Goal: Task Accomplishment & Management: Use online tool/utility

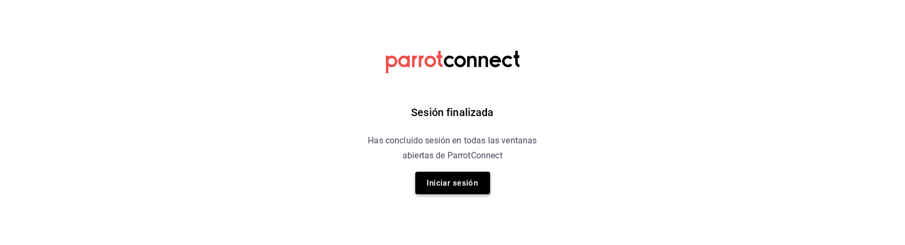
click at [476, 178] on button "Iniciar sesión" at bounding box center [452, 183] width 75 height 22
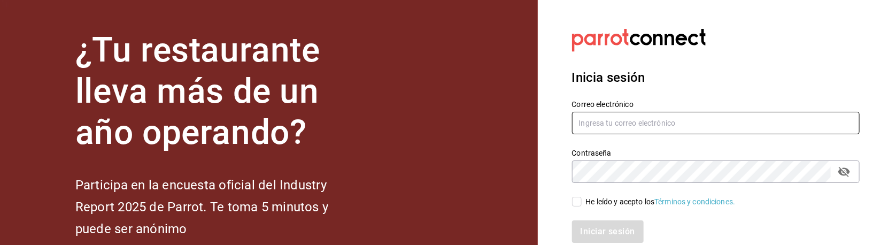
type input "hotaru.arcos@grupocosteno.com"
click at [573, 198] on input "He leído y acepto los Términos y condiciones." at bounding box center [577, 202] width 10 height 10
checkbox input "true"
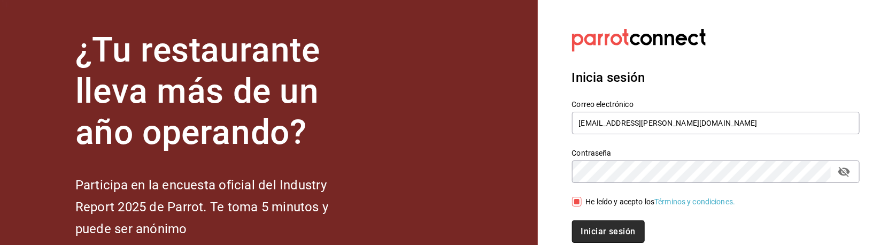
click at [608, 230] on button "Iniciar sesión" at bounding box center [608, 231] width 73 height 22
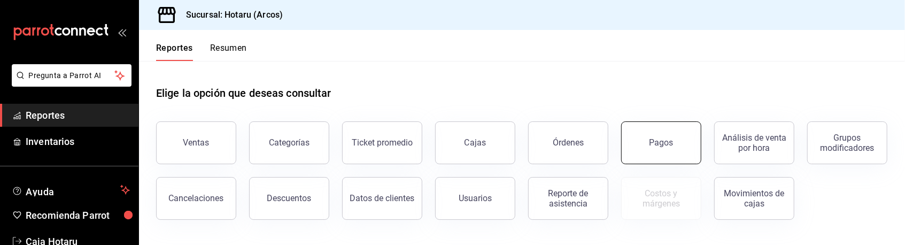
click at [686, 149] on button "Pagos" at bounding box center [661, 142] width 80 height 43
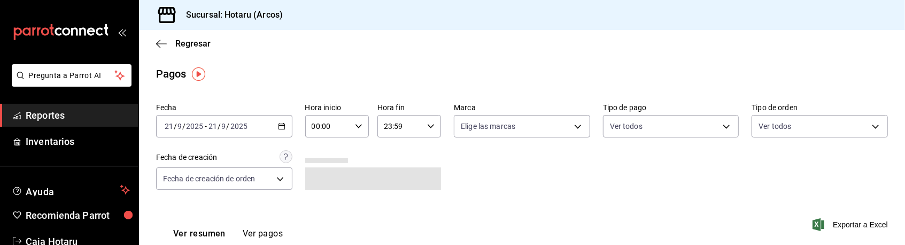
click at [281, 121] on div "2025-09-21 21 / 9 / 2025 - 2025-09-21 21 / 9 / 2025" at bounding box center [224, 126] width 136 height 22
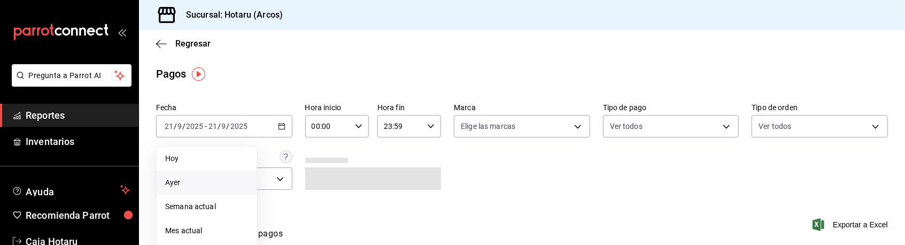
click at [215, 179] on span "Ayer" at bounding box center [206, 182] width 83 height 11
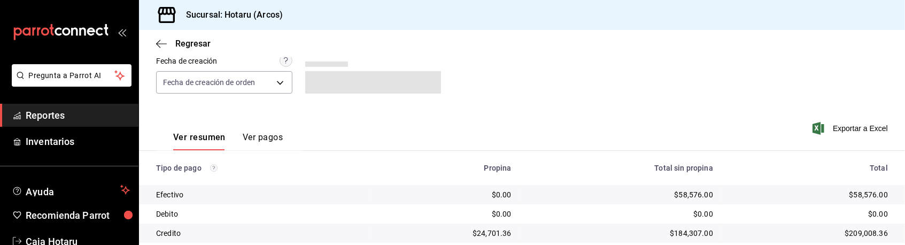
scroll to position [95, 0]
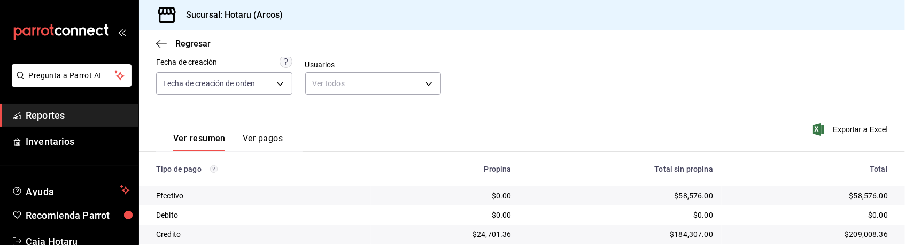
click at [99, 111] on span "Reportes" at bounding box center [78, 115] width 104 height 14
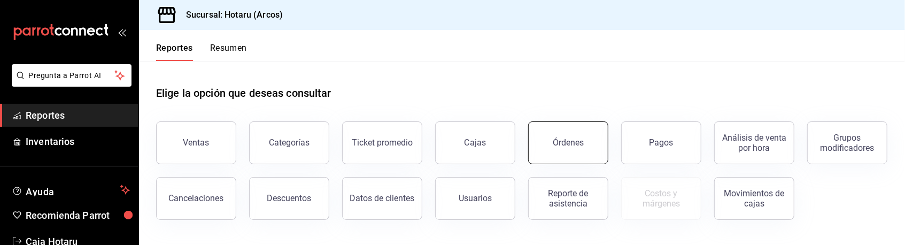
click at [581, 146] on div "Órdenes" at bounding box center [568, 142] width 31 height 10
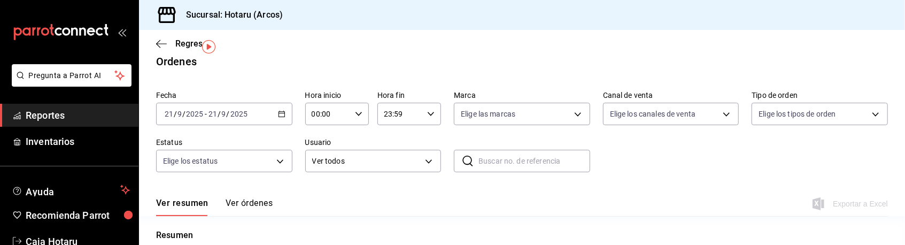
scroll to position [11, 0]
click at [279, 117] on icon "button" at bounding box center [281, 114] width 7 height 7
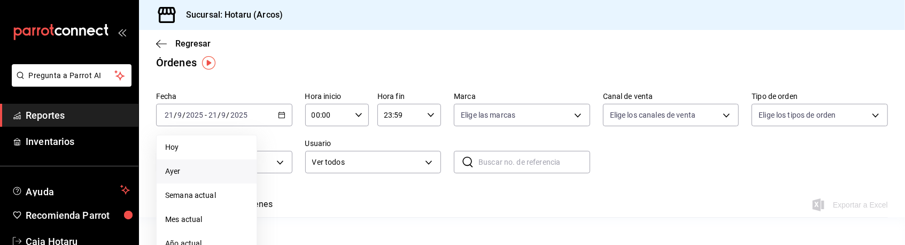
click at [223, 164] on li "Ayer" at bounding box center [207, 171] width 100 height 24
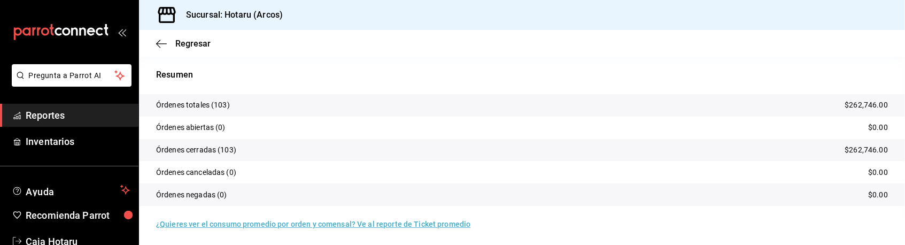
scroll to position [175, 0]
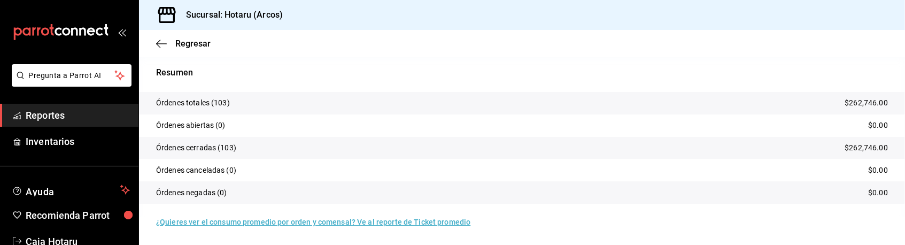
click at [111, 113] on span "Reportes" at bounding box center [78, 115] width 104 height 14
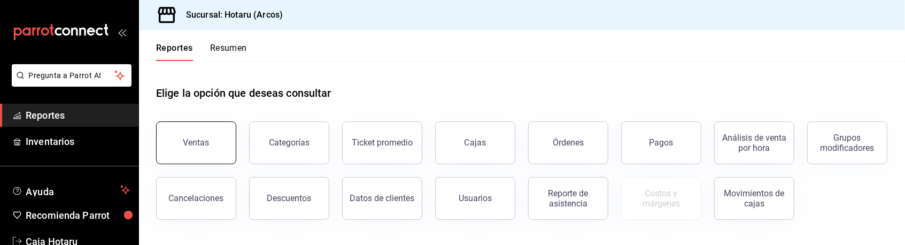
click at [227, 141] on button "Ventas" at bounding box center [196, 142] width 80 height 43
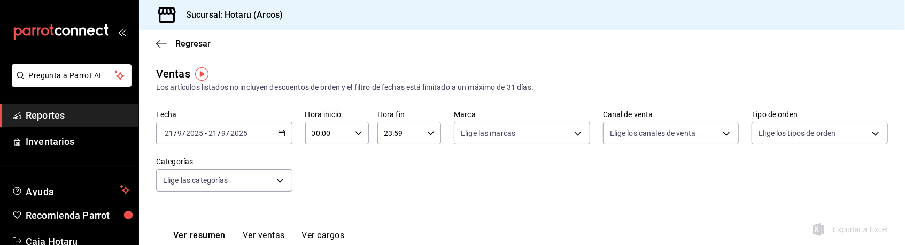
click at [282, 136] on icon "button" at bounding box center [281, 132] width 7 height 7
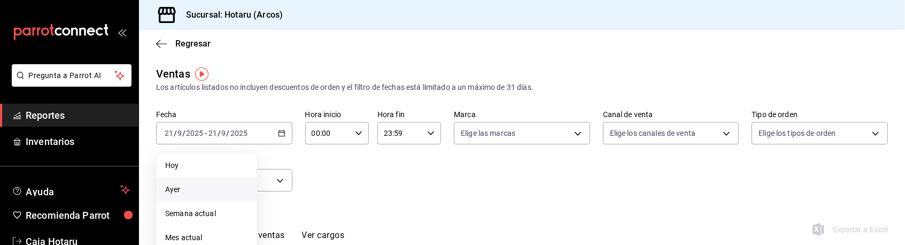
click at [213, 186] on span "Ayer" at bounding box center [206, 189] width 83 height 11
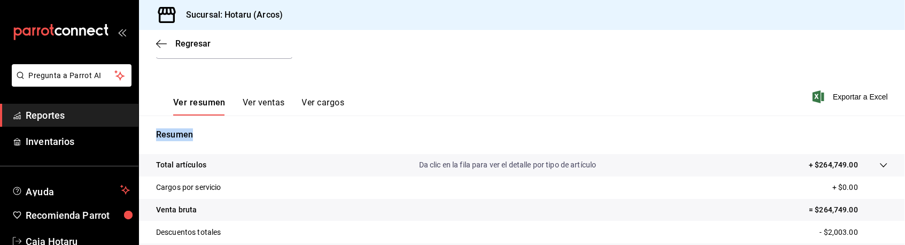
scroll to position [135, 0]
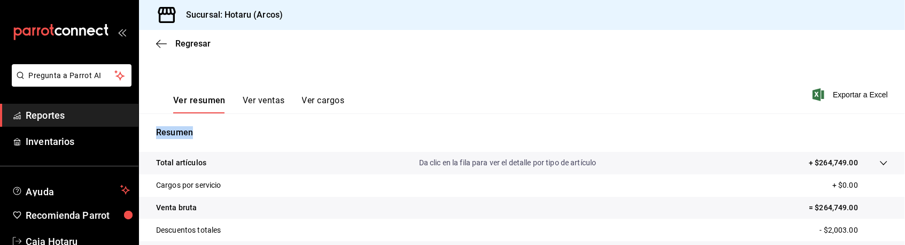
drag, startPoint x: 904, startPoint y: 84, endPoint x: 907, endPoint y: 137, distance: 53.0
click at [904, 137] on html "Pregunta a Parrot AI Reportes Inventarios Ayuda Recomienda Parrot Caja Hotaru S…" at bounding box center [452, 122] width 905 height 245
click at [650, 125] on div "Resumen Total artículos Da clic en la fila para ver el detalle por tipo de artí…" at bounding box center [522, 228] width 766 height 230
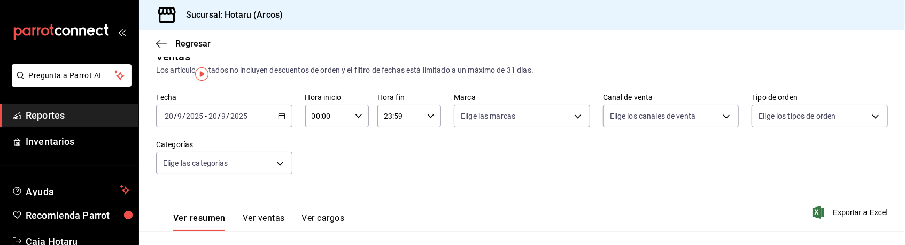
scroll to position [0, 0]
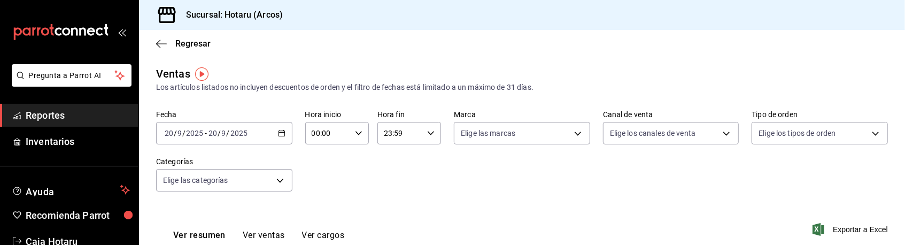
click at [274, 128] on div "2025-09-20 20 / 9 / 2025 - 2025-09-20 20 / 9 / 2025" at bounding box center [224, 133] width 136 height 22
click at [60, 121] on span "Reportes" at bounding box center [78, 115] width 104 height 14
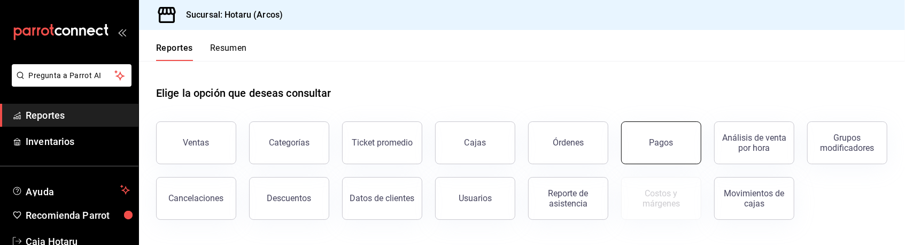
click at [655, 140] on div "Pagos" at bounding box center [661, 142] width 24 height 10
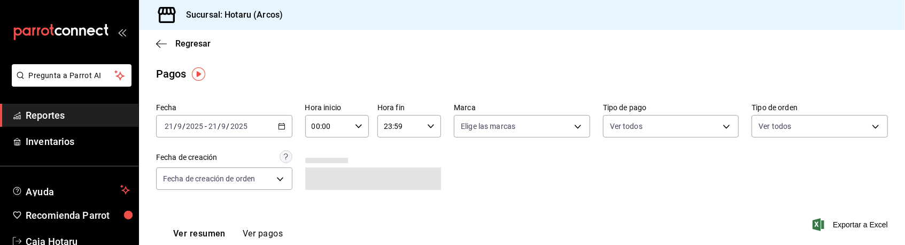
click at [279, 127] on icon "button" at bounding box center [281, 125] width 7 height 7
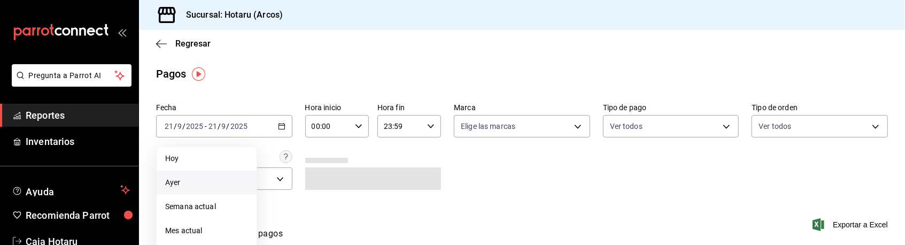
click at [207, 186] on span "Ayer" at bounding box center [206, 182] width 83 height 11
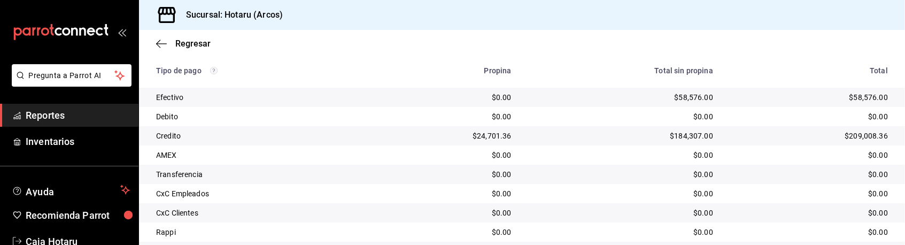
scroll to position [192, 0]
click at [265, 183] on td "Transferencia" at bounding box center [255, 175] width 232 height 19
click at [41, 114] on span "Reportes" at bounding box center [78, 115] width 104 height 14
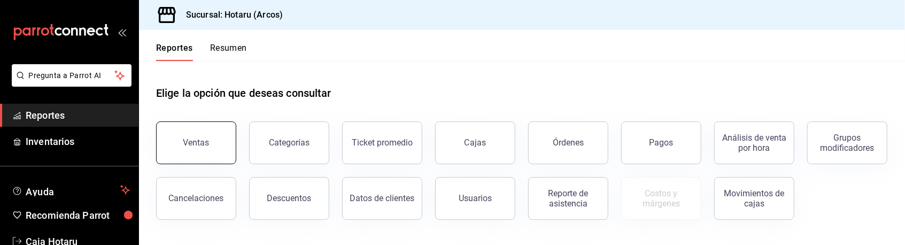
click at [227, 141] on button "Ventas" at bounding box center [196, 142] width 80 height 43
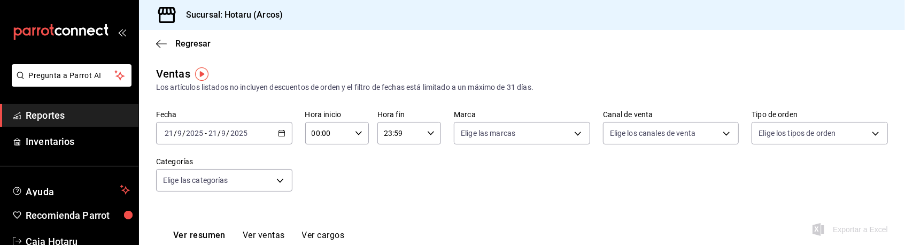
click at [275, 130] on div "2025-09-21 21 / 9 / 2025 - 2025-09-21 21 / 9 / 2025" at bounding box center [224, 133] width 136 height 22
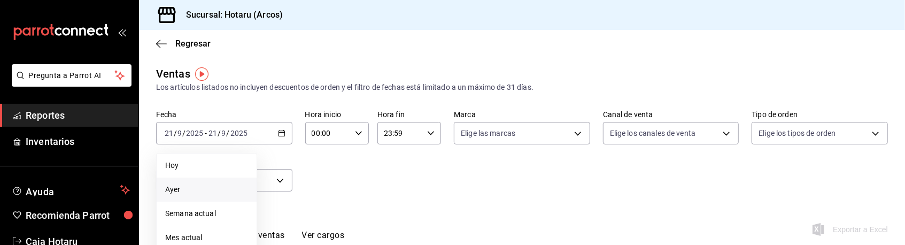
click at [205, 194] on span "Ayer" at bounding box center [206, 189] width 83 height 11
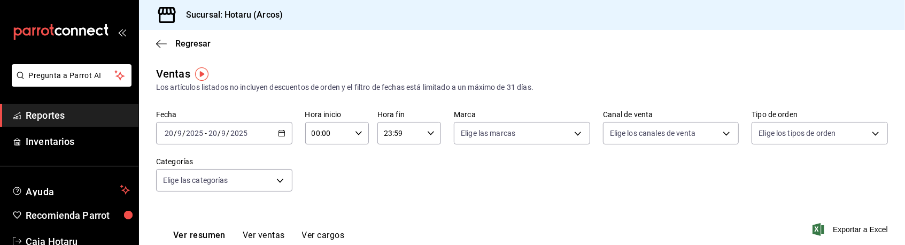
click at [283, 136] on div "2025-09-20 20 / 9 / 2025 - 2025-09-20 20 / 9 / 2025" at bounding box center [224, 133] width 136 height 22
click at [201, 172] on li "Hoy" at bounding box center [207, 165] width 100 height 24
click at [278, 137] on div "2025-09-21 21 / 9 / 2025 - 2025-09-21 21 / 9 / 2025" at bounding box center [224, 133] width 136 height 22
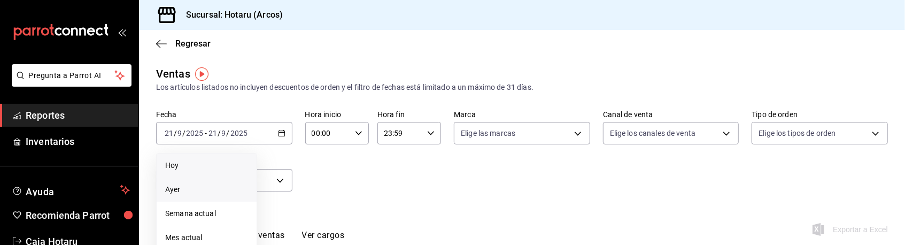
click at [213, 188] on span "Ayer" at bounding box center [206, 189] width 83 height 11
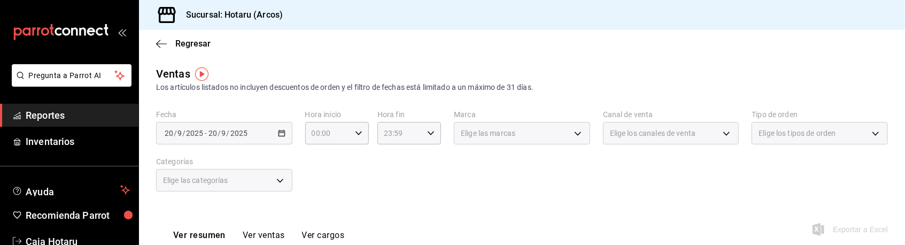
click at [213, 188] on div "Elige las categorías" at bounding box center [224, 180] width 136 height 22
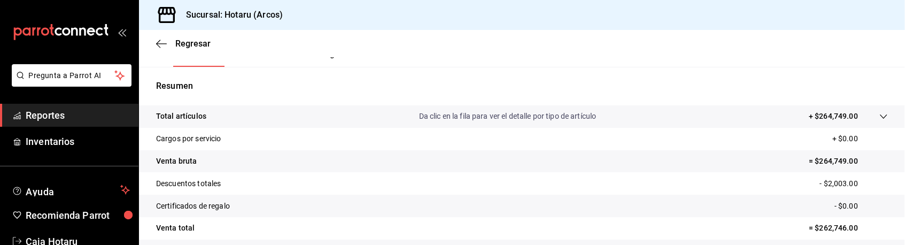
scroll to position [197, 0]
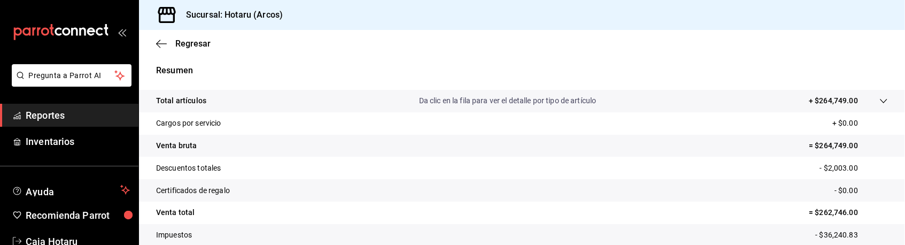
click at [36, 112] on span "Reportes" at bounding box center [78, 115] width 104 height 14
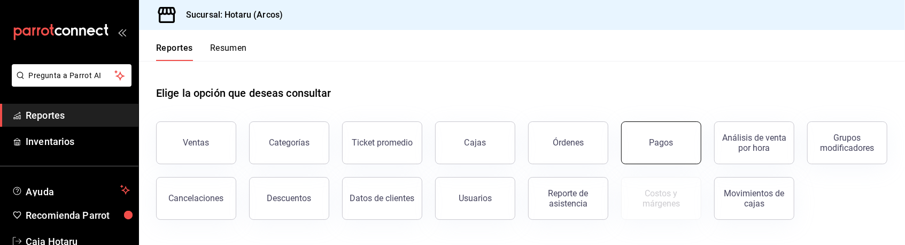
click at [627, 132] on button "Pagos" at bounding box center [661, 142] width 80 height 43
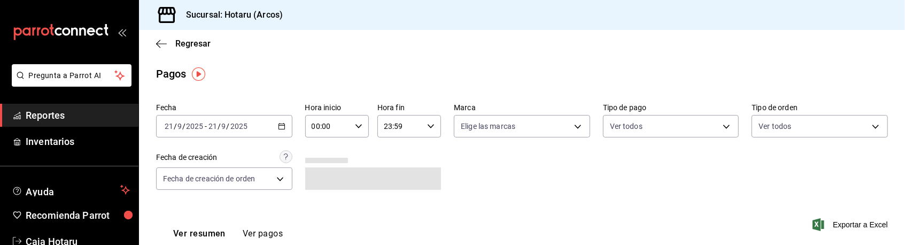
click at [278, 127] on icon "button" at bounding box center [281, 125] width 7 height 7
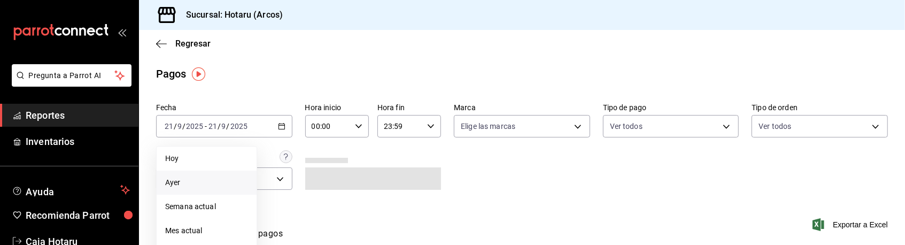
click at [220, 186] on span "Ayer" at bounding box center [206, 182] width 83 height 11
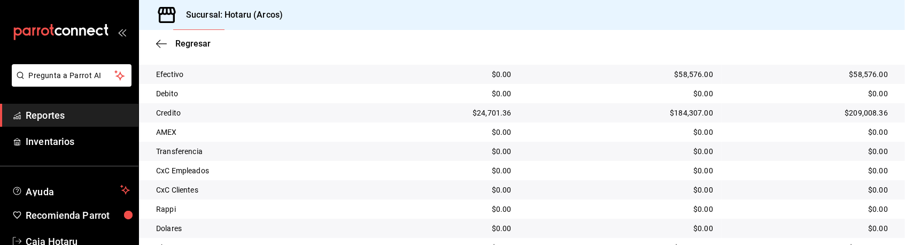
scroll to position [221, 0]
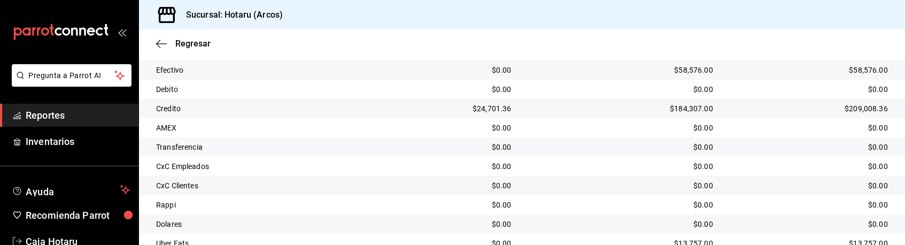
click at [51, 118] on span "Reportes" at bounding box center [78, 115] width 104 height 14
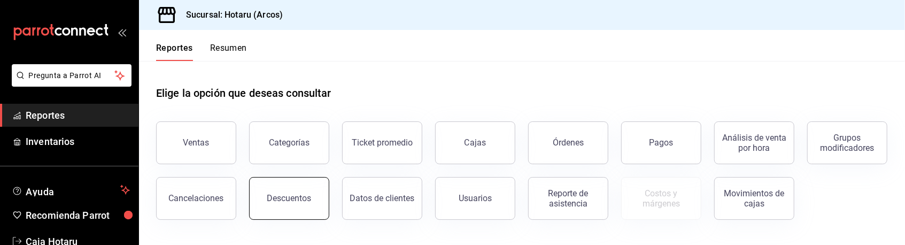
click at [278, 198] on div "Descuentos" at bounding box center [289, 198] width 44 height 10
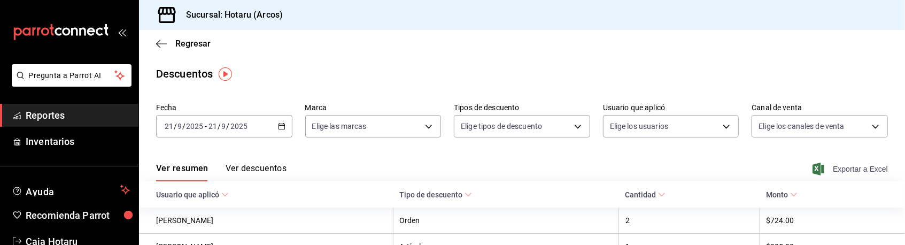
click at [863, 166] on span "Exportar a Excel" at bounding box center [850, 168] width 73 height 13
click at [53, 117] on span "Reportes" at bounding box center [78, 115] width 104 height 14
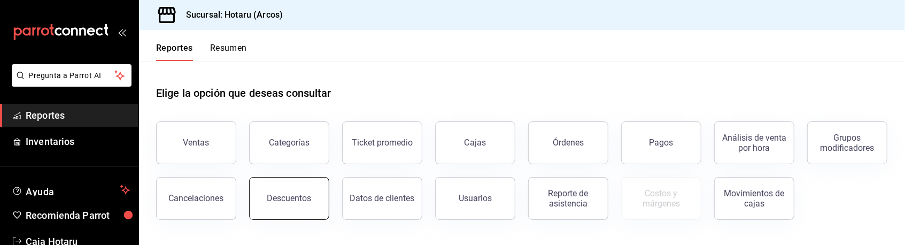
click at [284, 207] on button "Descuentos" at bounding box center [289, 198] width 80 height 43
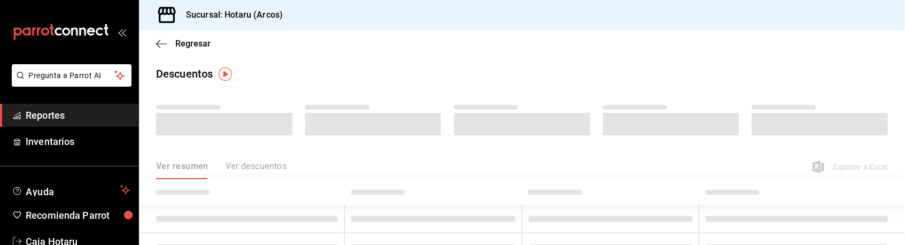
click at [46, 112] on span "Reportes" at bounding box center [78, 115] width 104 height 14
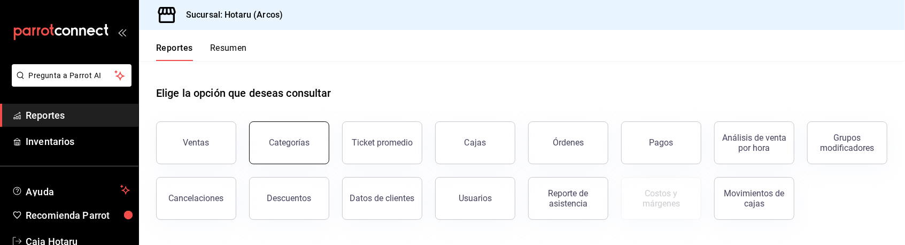
click at [289, 155] on button "Categorías" at bounding box center [289, 142] width 80 height 43
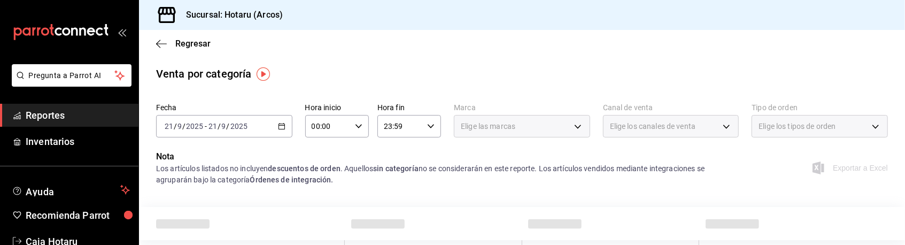
click at [281, 125] on icon "button" at bounding box center [281, 125] width 7 height 7
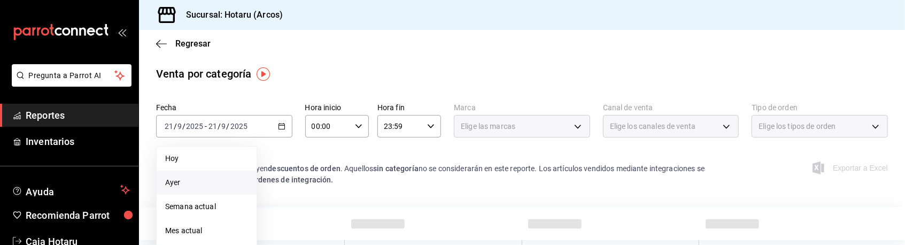
click at [209, 181] on span "Ayer" at bounding box center [206, 182] width 83 height 11
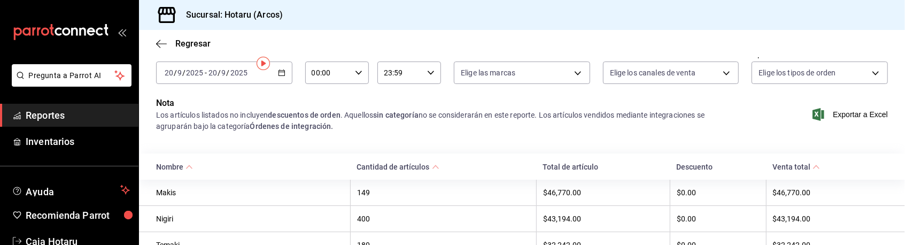
scroll to position [6, 0]
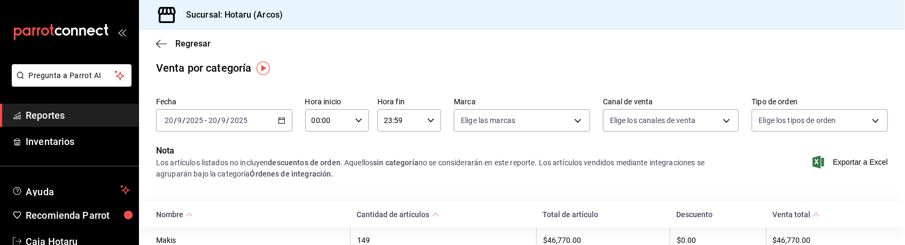
click at [34, 114] on span "Reportes" at bounding box center [78, 115] width 104 height 14
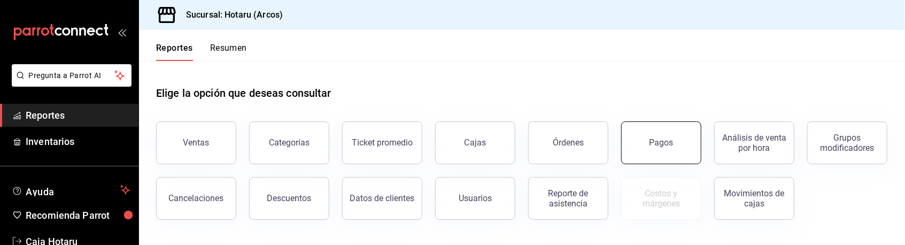
click at [671, 138] on div "Pagos" at bounding box center [661, 142] width 24 height 10
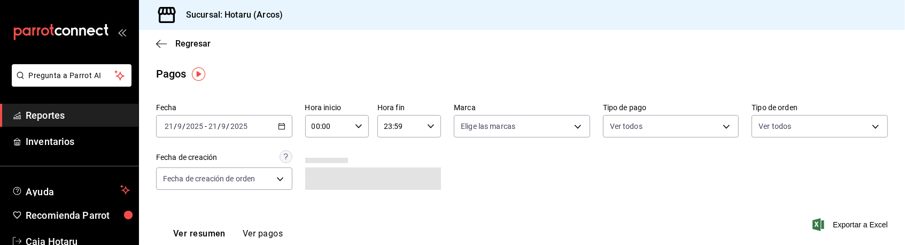
click at [282, 128] on icon "button" at bounding box center [281, 125] width 7 height 7
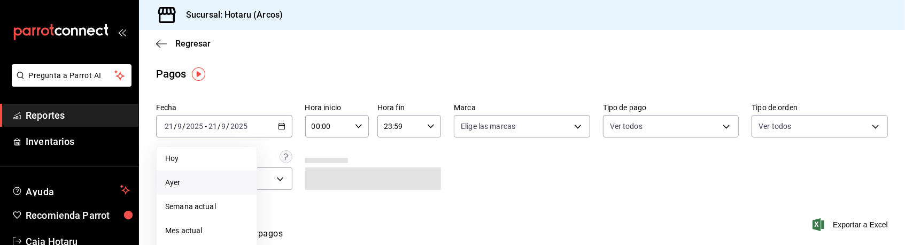
click at [191, 178] on span "Ayer" at bounding box center [206, 182] width 83 height 11
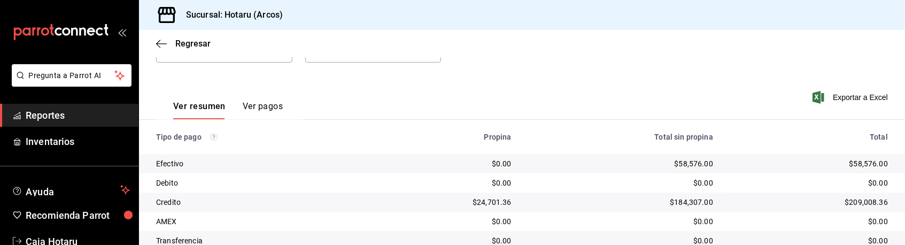
scroll to position [65, 0]
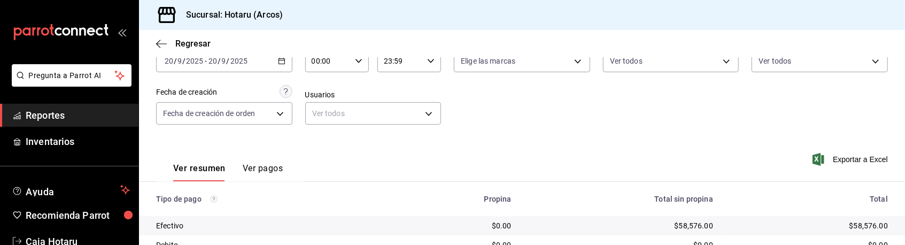
click at [51, 111] on span "Reportes" at bounding box center [78, 115] width 104 height 14
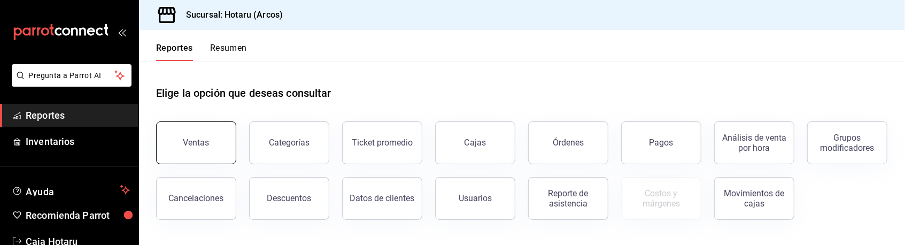
click at [191, 134] on button "Ventas" at bounding box center [196, 142] width 80 height 43
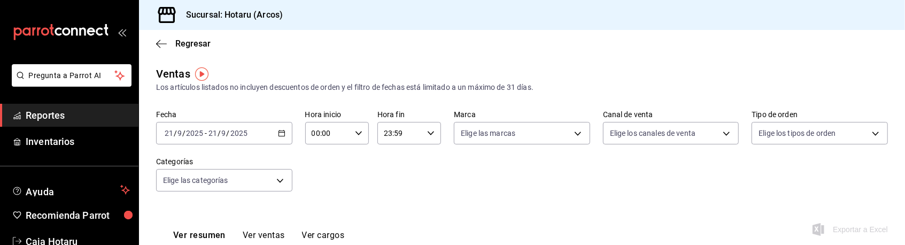
click at [278, 134] on \(Stroke\) "button" at bounding box center [281, 133] width 6 height 6
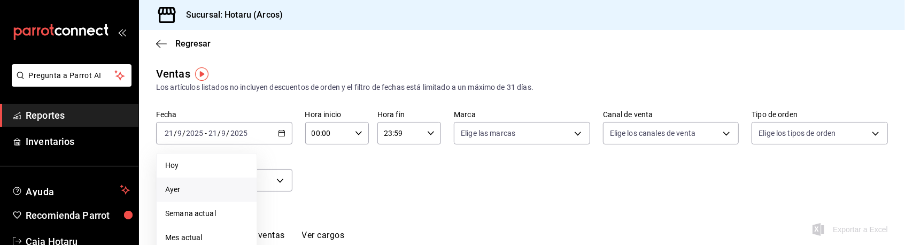
click at [212, 192] on span "Ayer" at bounding box center [206, 189] width 83 height 11
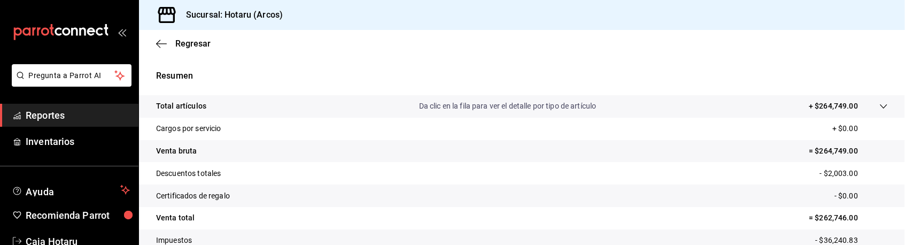
scroll to position [192, 0]
click at [879, 106] on icon at bounding box center [883, 106] width 9 height 9
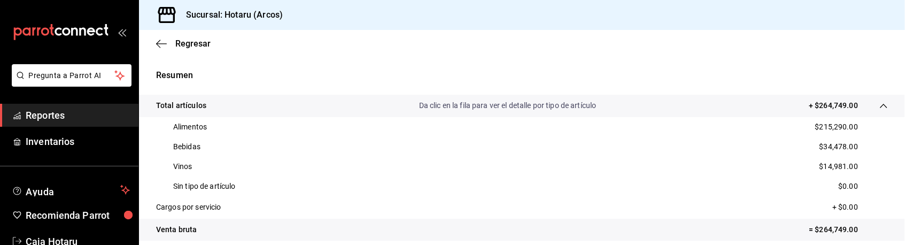
click at [105, 108] on span "Reportes" at bounding box center [78, 115] width 104 height 14
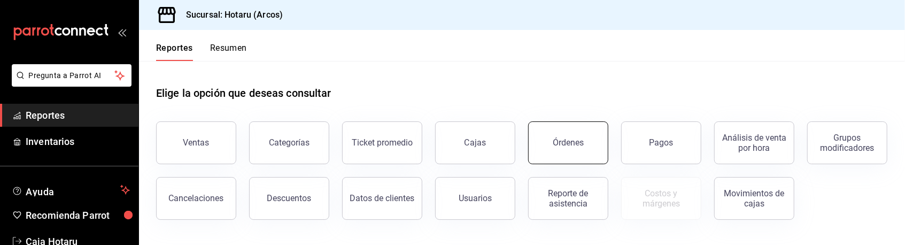
click at [572, 146] on div "Órdenes" at bounding box center [568, 142] width 31 height 10
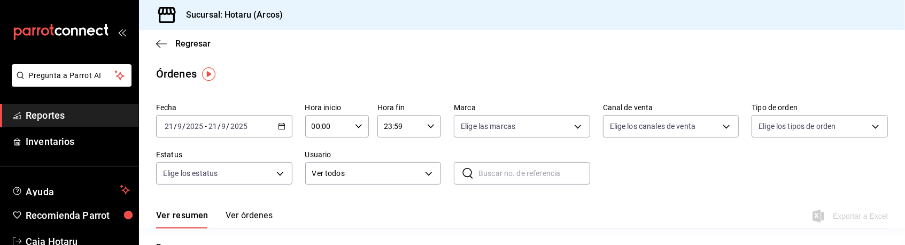
click at [281, 125] on icon "button" at bounding box center [281, 125] width 7 height 7
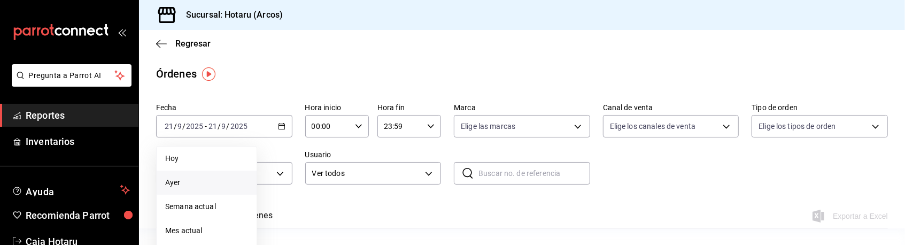
click at [200, 179] on span "Ayer" at bounding box center [206, 182] width 83 height 11
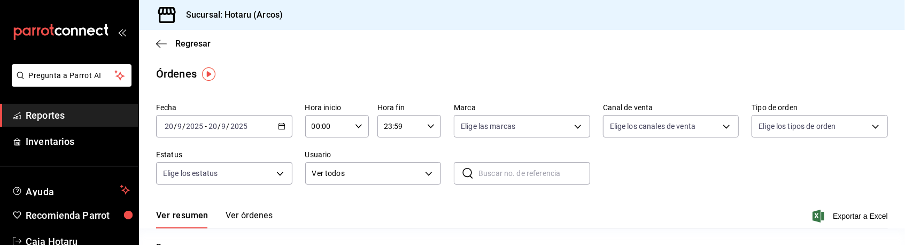
click at [47, 115] on span "Reportes" at bounding box center [78, 115] width 104 height 14
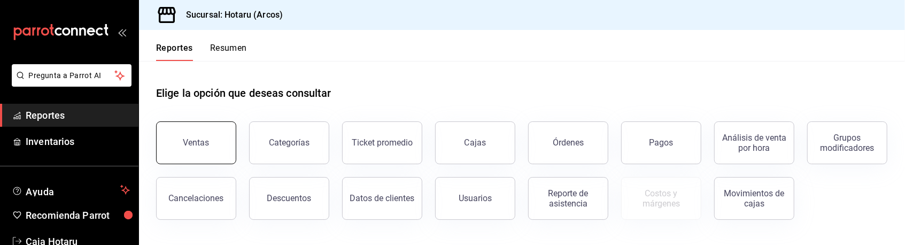
click at [205, 159] on button "Ventas" at bounding box center [196, 142] width 80 height 43
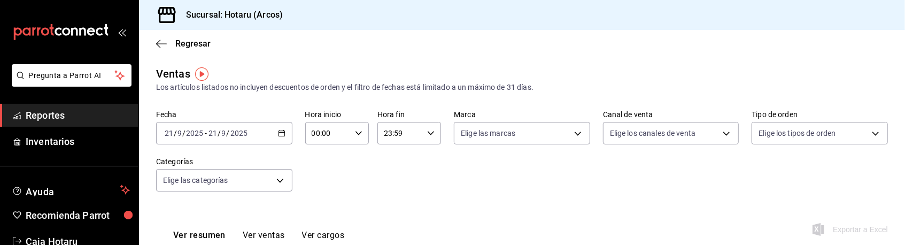
click at [285, 139] on div "2025-09-21 21 / 9 / 2025 - 2025-09-21 21 / 9 / 2025" at bounding box center [224, 133] width 136 height 22
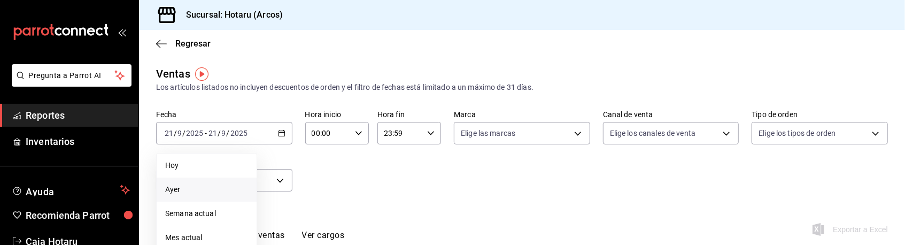
click at [229, 180] on li "Ayer" at bounding box center [207, 189] width 100 height 24
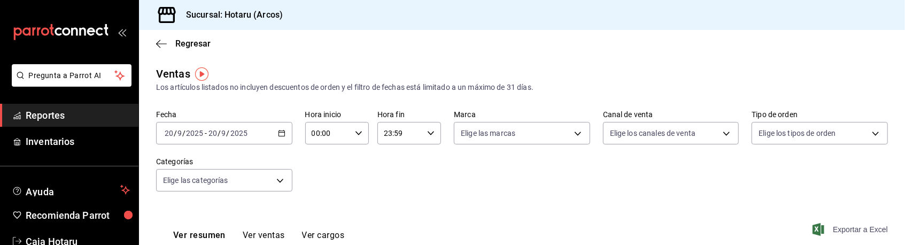
click at [841, 229] on span "Exportar a Excel" at bounding box center [850, 229] width 73 height 13
click at [61, 114] on span "Reportes" at bounding box center [78, 115] width 104 height 14
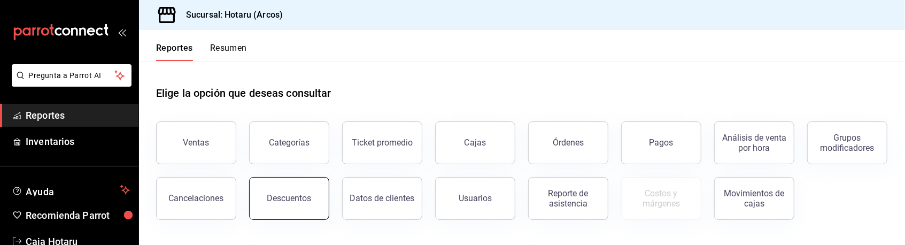
click at [266, 200] on button "Descuentos" at bounding box center [289, 198] width 80 height 43
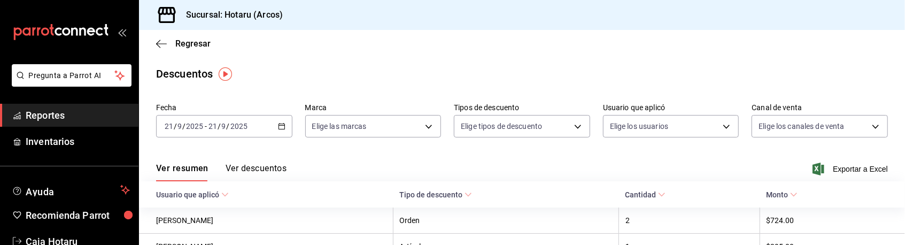
click at [282, 125] on \(Stroke\) "button" at bounding box center [281, 126] width 6 height 6
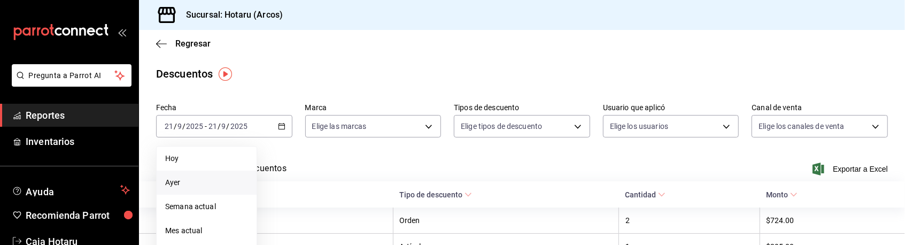
click at [182, 177] on span "Ayer" at bounding box center [206, 182] width 83 height 11
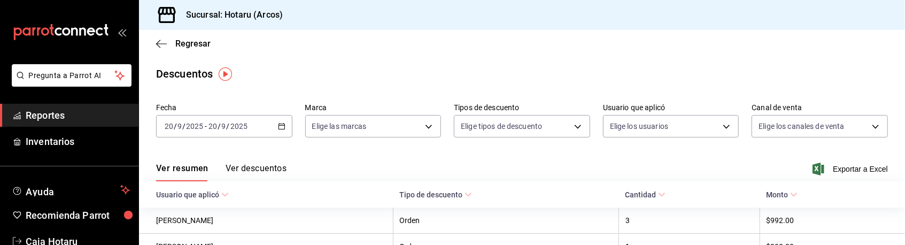
click at [221, 126] on input "9" at bounding box center [223, 126] width 5 height 9
click at [278, 126] on \(Stroke\) "button" at bounding box center [281, 125] width 6 height 1
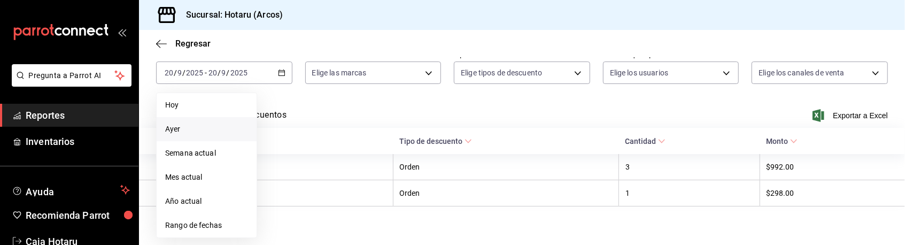
scroll to position [59, 0]
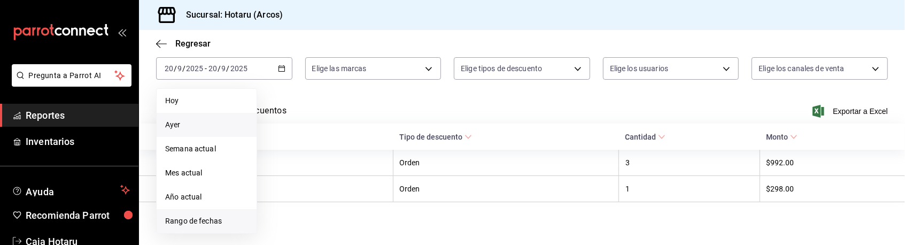
click at [214, 209] on li "Rango de fechas" at bounding box center [207, 221] width 100 height 24
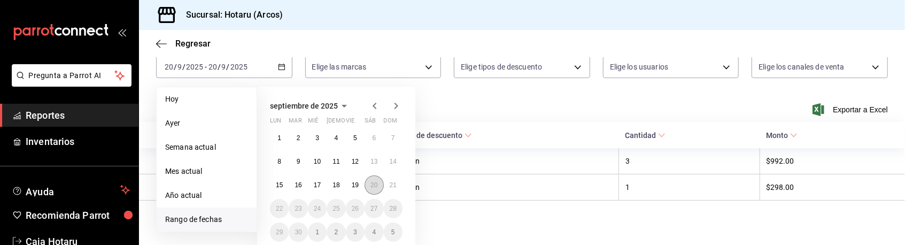
click at [374, 189] on button "20" at bounding box center [373, 184] width 19 height 19
click at [388, 187] on button "21" at bounding box center [393, 184] width 19 height 19
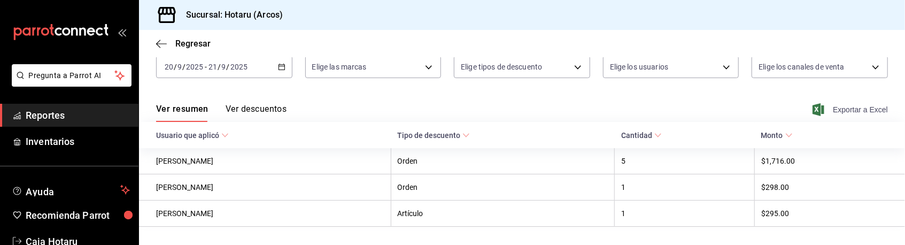
click at [831, 110] on span "Exportar a Excel" at bounding box center [850, 109] width 73 height 13
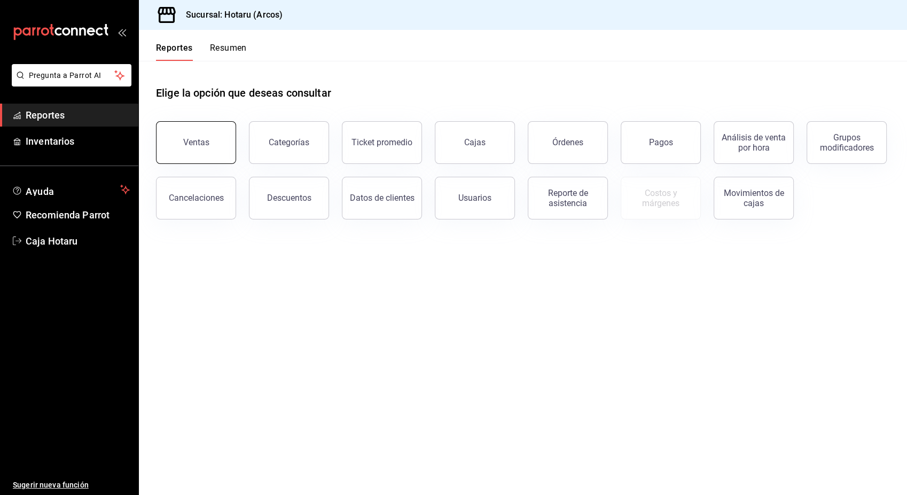
click at [191, 144] on div "Ventas" at bounding box center [196, 142] width 26 height 10
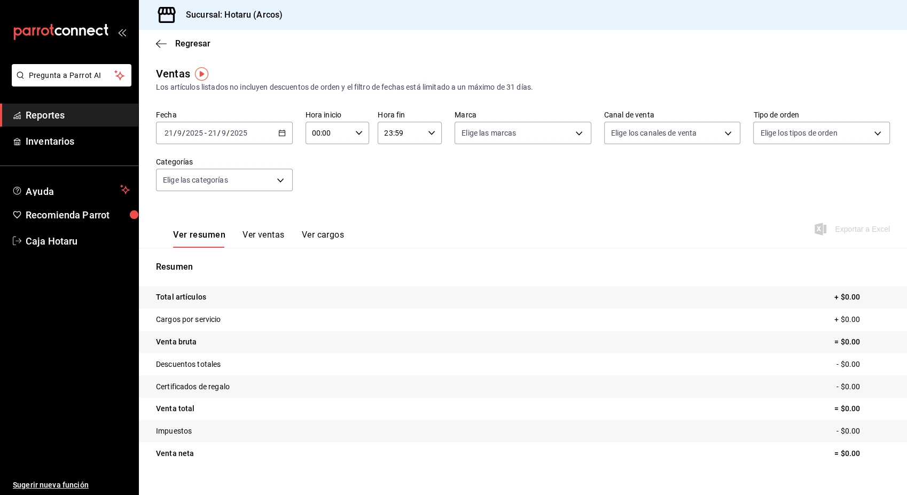
click at [282, 134] on icon "button" at bounding box center [281, 132] width 7 height 7
click at [209, 188] on span "Ayer" at bounding box center [206, 189] width 83 height 11
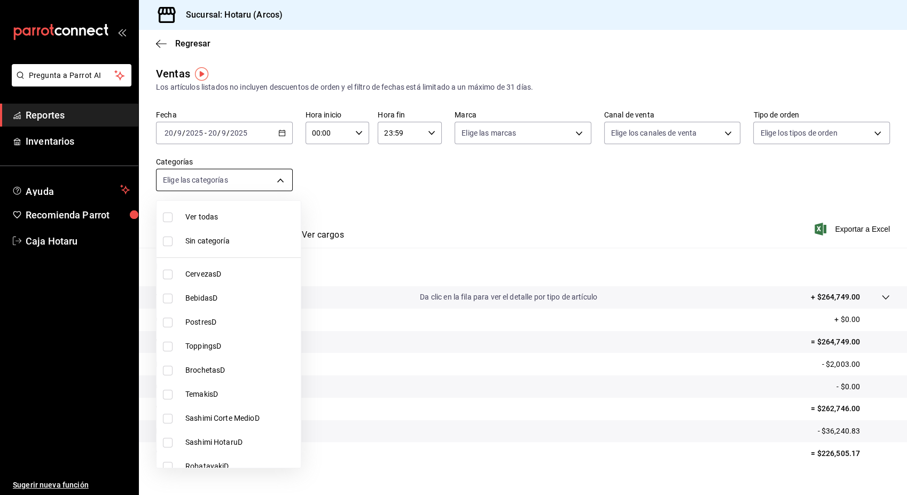
click at [282, 185] on body "Pregunta a Parrot AI Reportes Inventarios Ayuda Recomienda Parrot Caja Hotaru S…" at bounding box center [453, 247] width 907 height 495
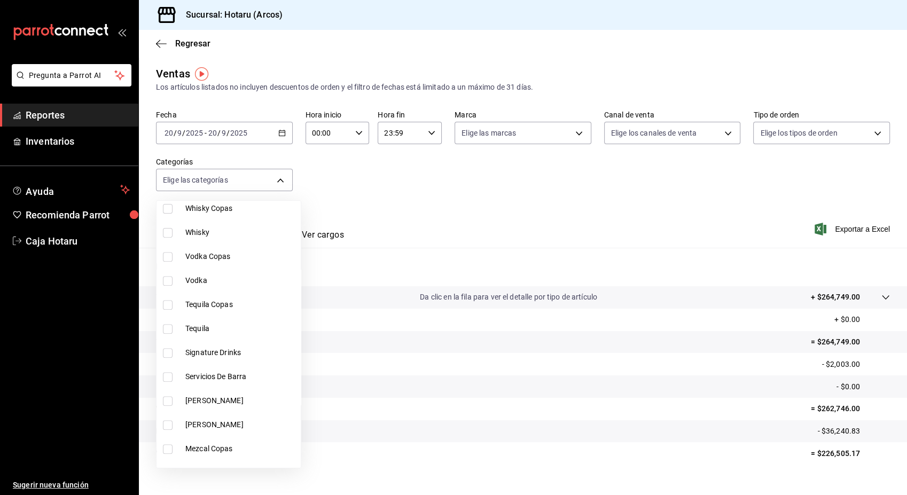
scroll to position [478, 0]
click at [164, 351] on input "checkbox" at bounding box center [168, 350] width 10 height 10
checkbox input "true"
type input "5307b469-9f11-48b6-9270-130bdb8be837"
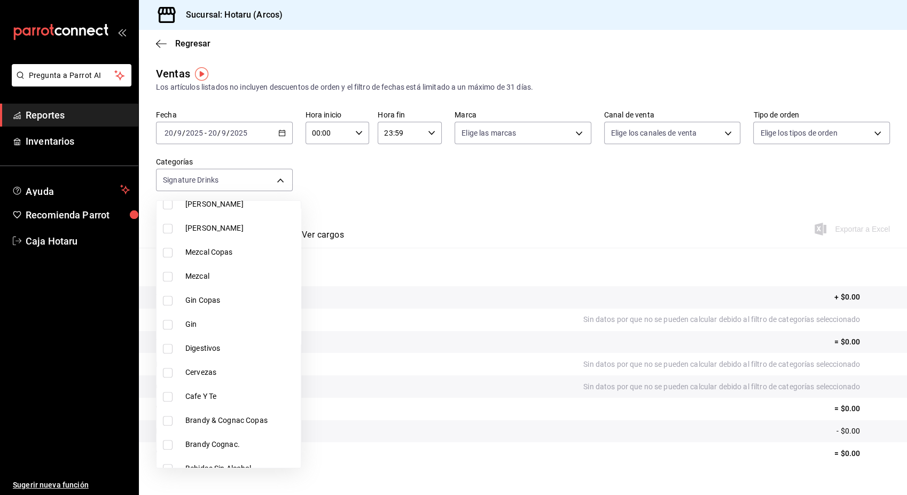
scroll to position [675, 0]
click at [168, 343] on input "checkbox" at bounding box center [168, 345] width 10 height 10
checkbox input "true"
type input "5307b469-9f11-48b6-9270-130bdb8be837,4fad770b-dbaa-4d21-ac20-ae956538371f"
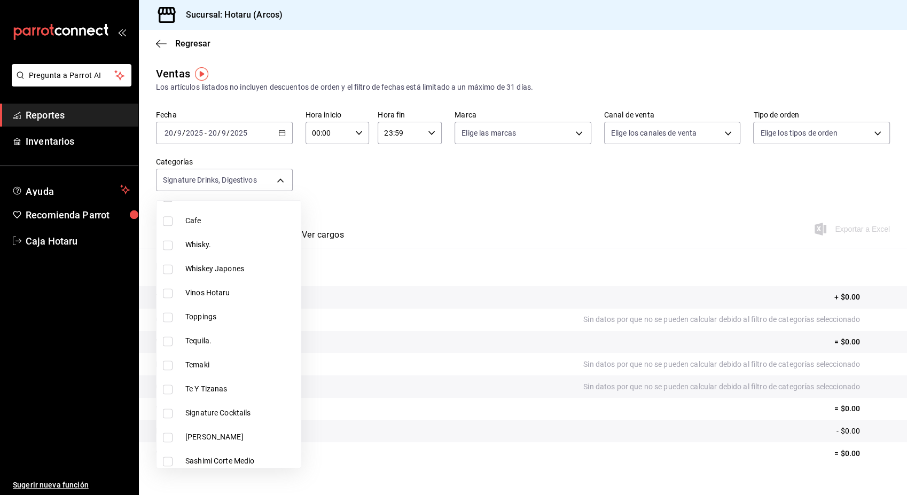
scroll to position [1532, 0]
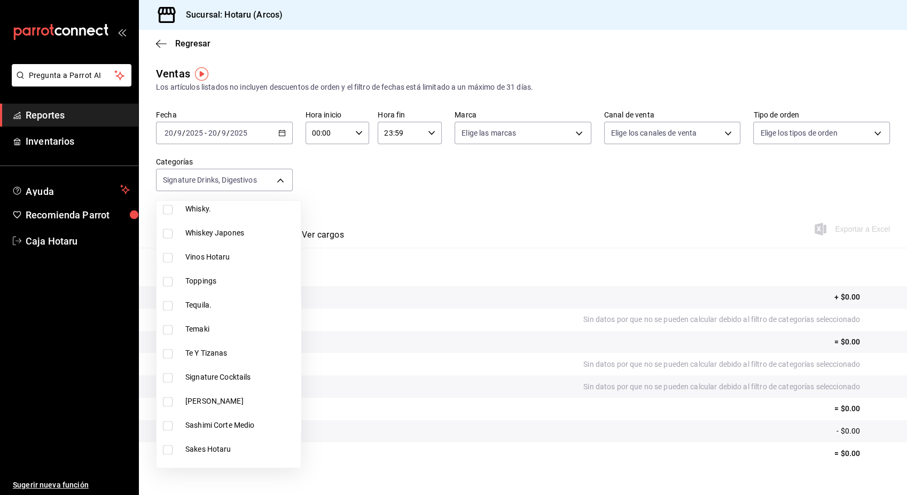
click at [165, 377] on input "checkbox" at bounding box center [168, 378] width 10 height 10
checkbox input "true"
type input "5307b469-9f11-48b6-9270-130bdb8be837,4fad770b-dbaa-4d21-ac20-ae956538371f,d405d…"
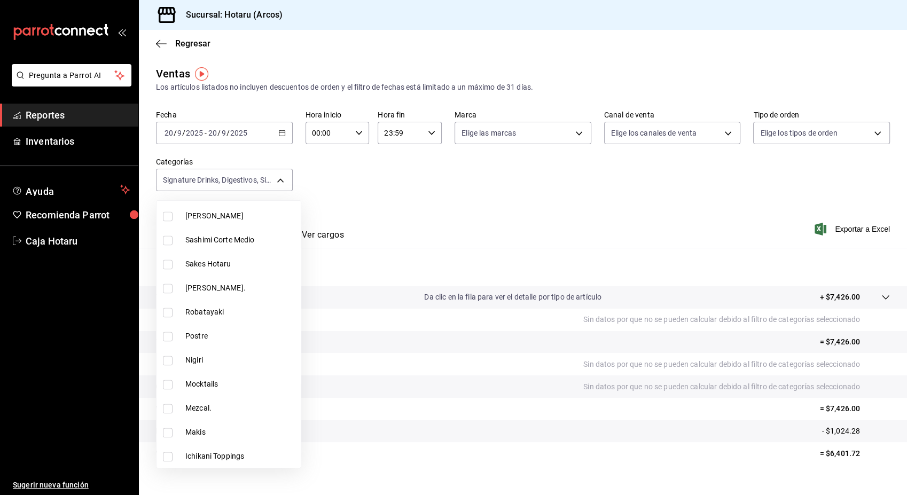
scroll to position [1718, 0]
click at [167, 382] on input "checkbox" at bounding box center [168, 384] width 10 height 10
checkbox input "true"
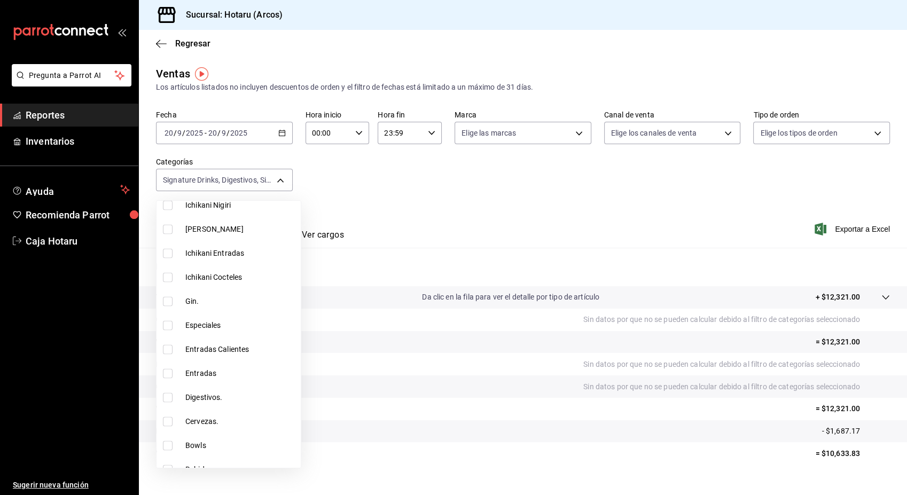
scroll to position [2051, 0]
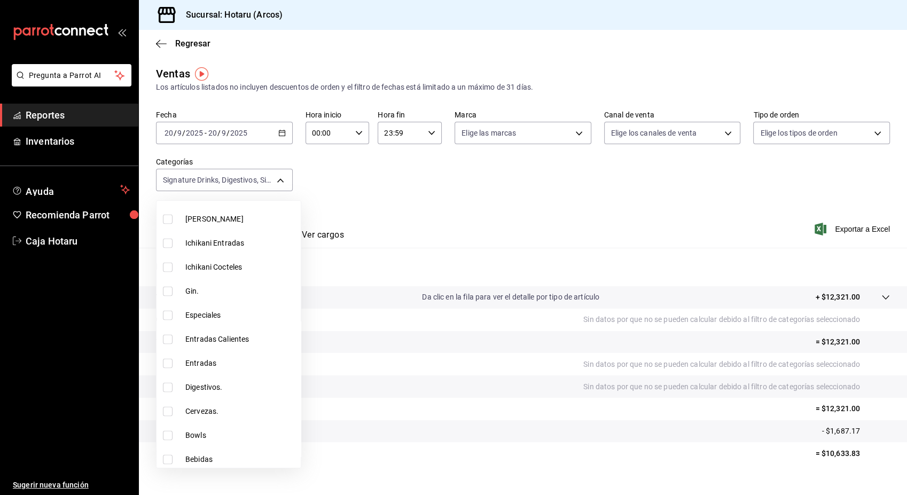
click at [167, 382] on li "Digestivos." at bounding box center [229, 387] width 144 height 24
type input "5307b469-9f11-48b6-9270-130bdb8be837,4fad770b-dbaa-4d21-ac20-ae956538371f,d405d…"
checkbox input "true"
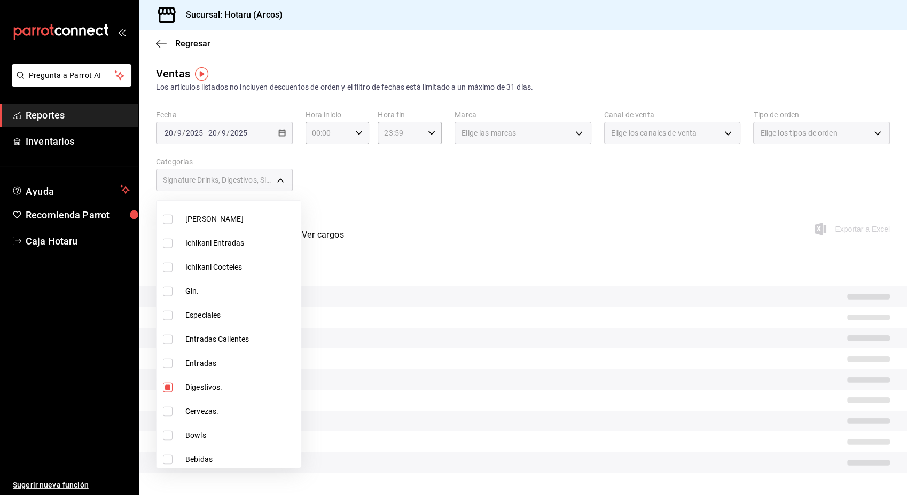
scroll to position [2078, 0]
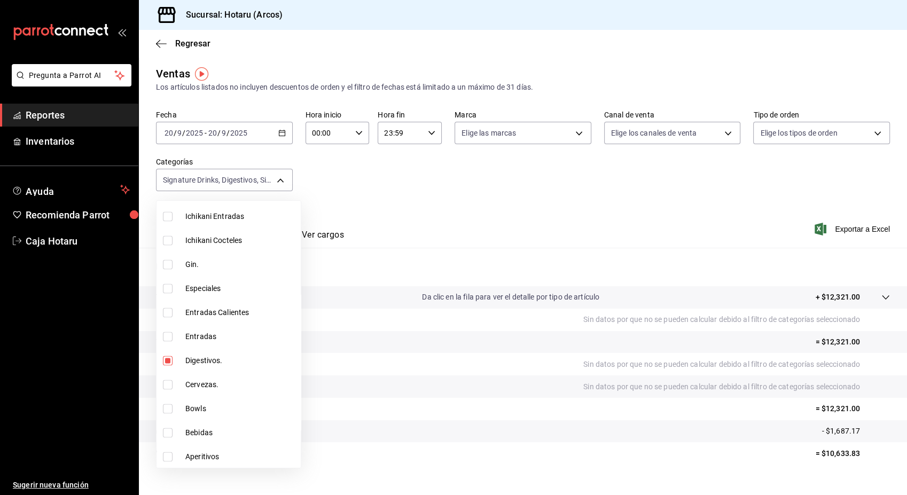
click at [169, 454] on input "checkbox" at bounding box center [168, 457] width 10 height 10
checkbox input "true"
type input "5307b469-9f11-48b6-9270-130bdb8be837,4fad770b-dbaa-4d21-ac20-ae956538371f,d405d…"
click at [463, 238] on div at bounding box center [453, 247] width 907 height 495
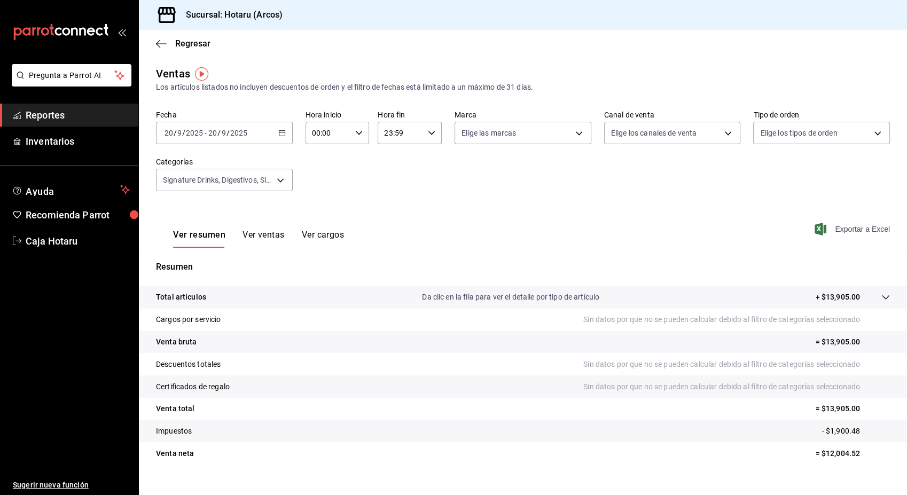
click at [835, 228] on span "Exportar a Excel" at bounding box center [853, 229] width 73 height 13
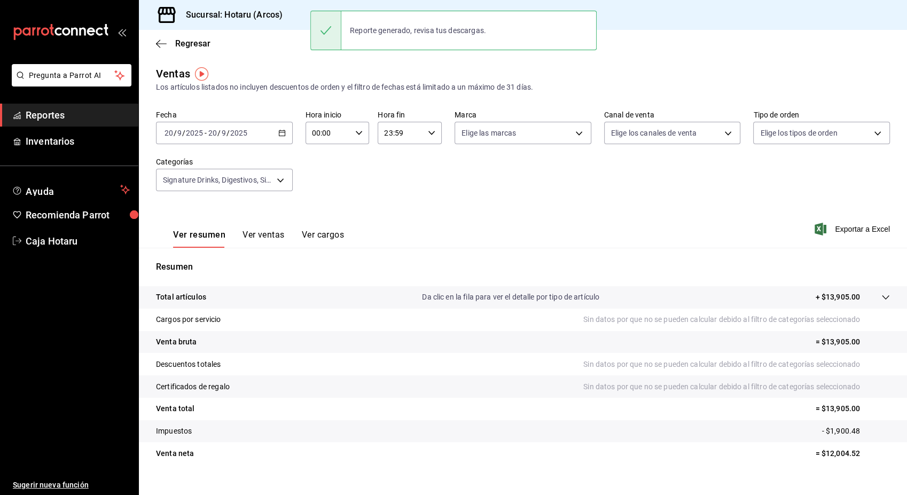
click at [616, 232] on div "Ver resumen Ver ventas Ver cargos Exportar a Excel" at bounding box center [523, 226] width 768 height 44
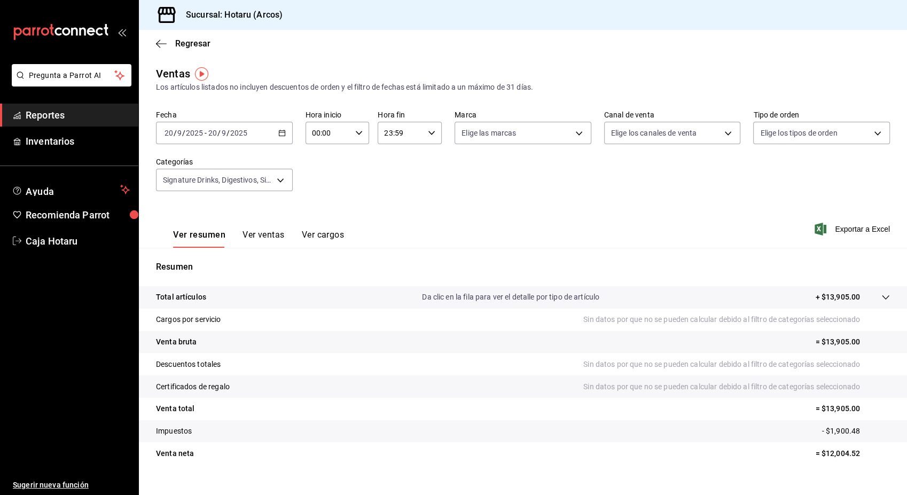
click at [279, 101] on div "Ventas Los artículos listados no incluyen descuentos de orden y el filtro de fe…" at bounding box center [523, 280] width 768 height 429
click at [278, 133] on icon "button" at bounding box center [281, 132] width 7 height 7
click at [197, 260] on span "Rango de fechas" at bounding box center [206, 261] width 83 height 11
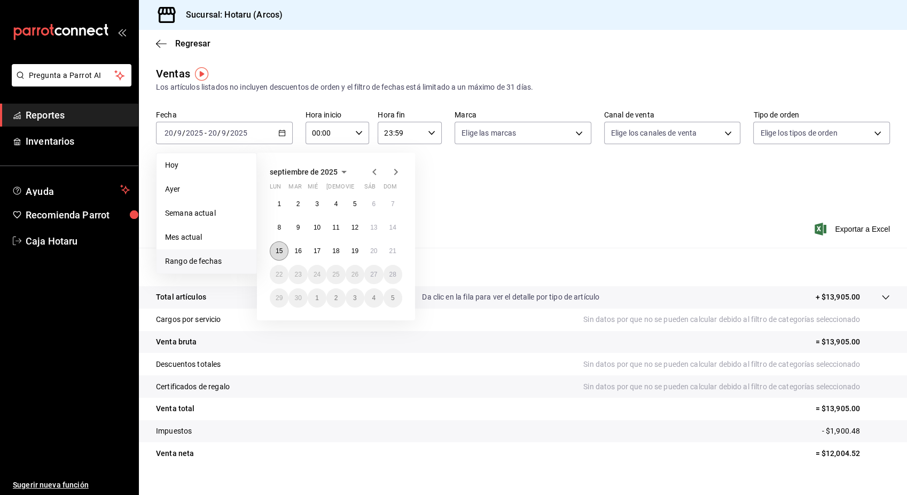
click at [279, 248] on abbr "15" at bounding box center [279, 250] width 7 height 7
click at [378, 252] on button "20" at bounding box center [373, 251] width 19 height 19
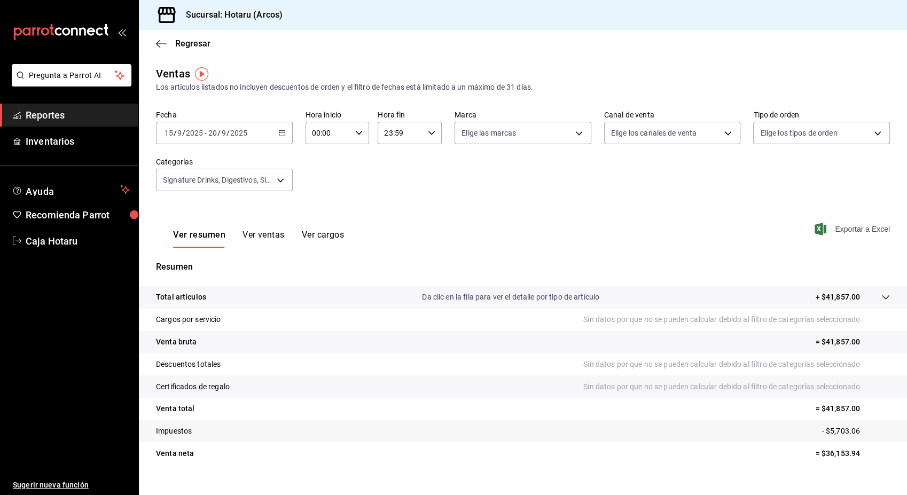
click at [842, 229] on span "Exportar a Excel" at bounding box center [853, 229] width 73 height 13
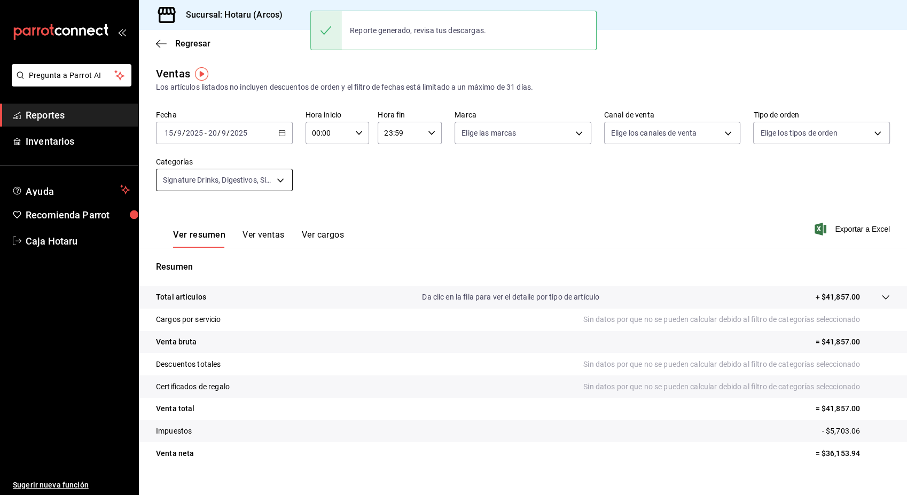
click at [279, 179] on body "Pregunta a Parrot AI Reportes Inventarios Ayuda Recomienda Parrot Caja Hotaru S…" at bounding box center [453, 247] width 907 height 495
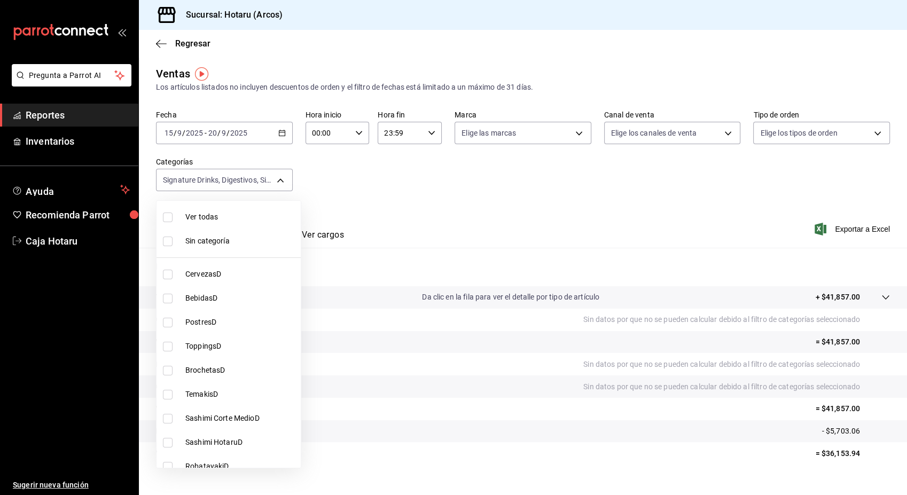
click at [167, 213] on input "checkbox" at bounding box center [168, 218] width 10 height 10
checkbox input "true"
type input "776622e4-7a05-47c6-ac4f-288bb23805c5,088c5992-2a6a-49aa-a30a-79c682d9baec,18867…"
checkbox input "true"
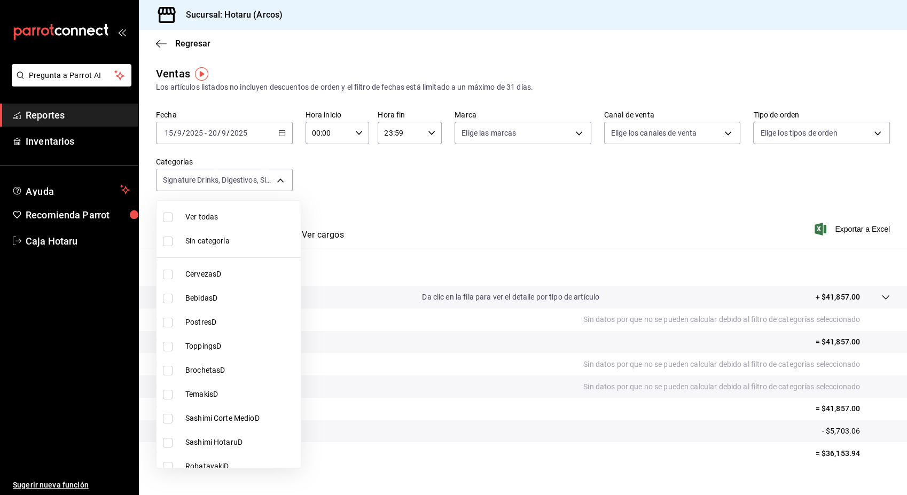
checkbox input "true"
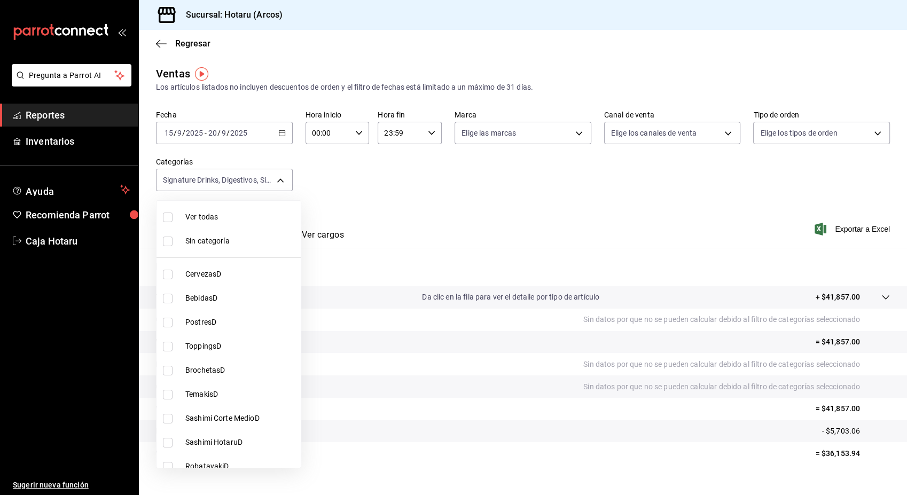
checkbox input "true"
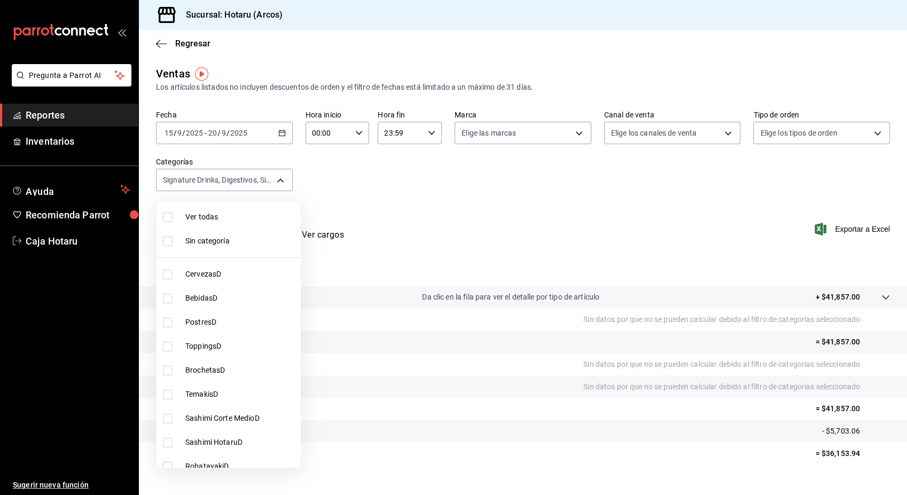
checkbox input "true"
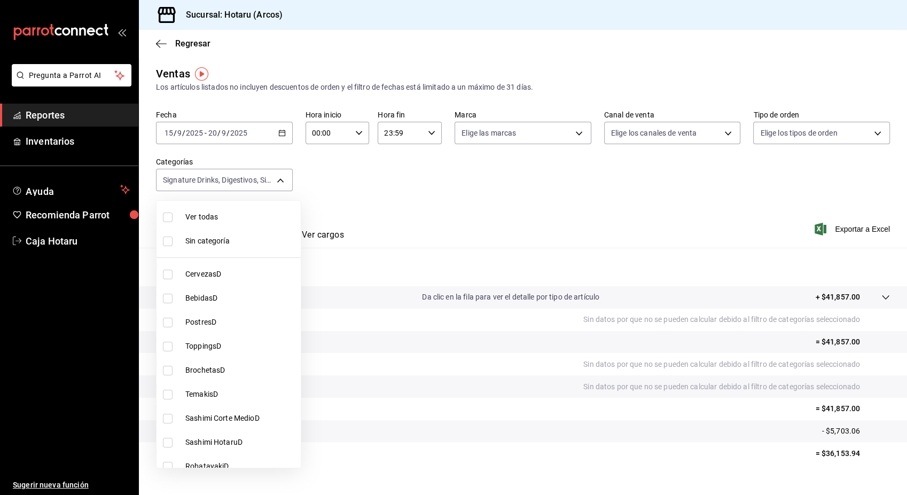
checkbox input "true"
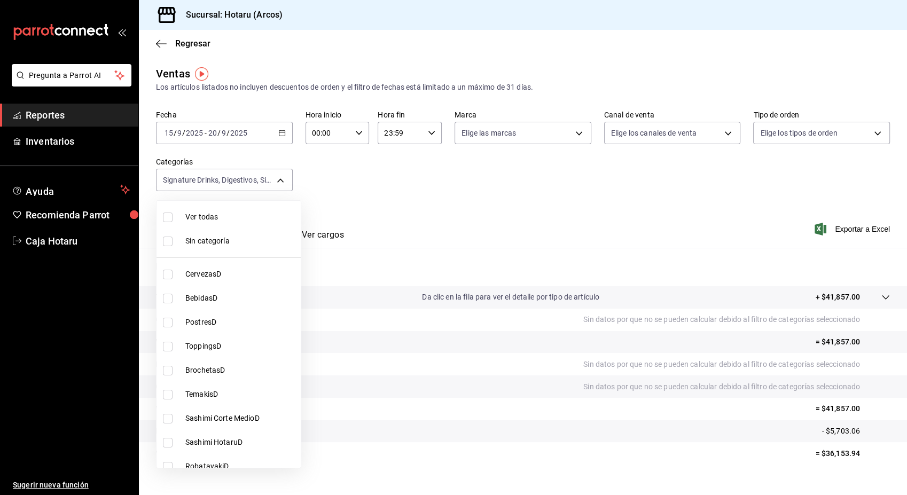
checkbox input "true"
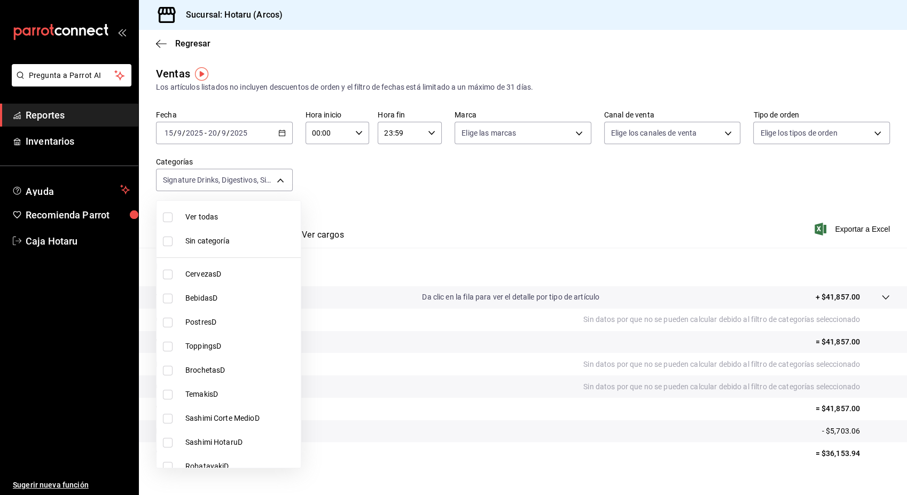
checkbox input "true"
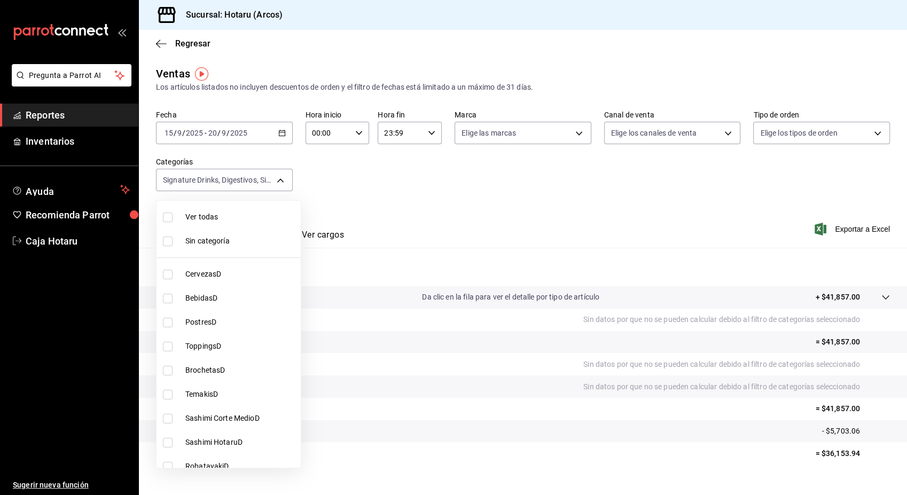
checkbox input "true"
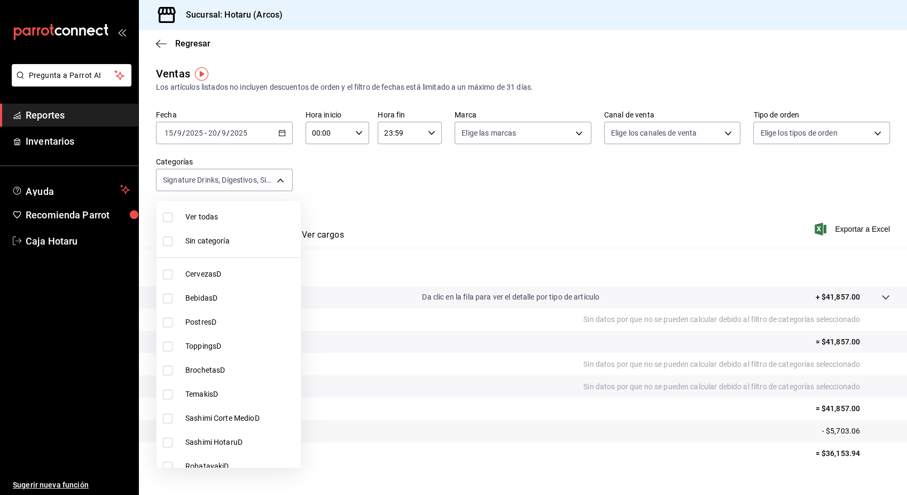
checkbox input "true"
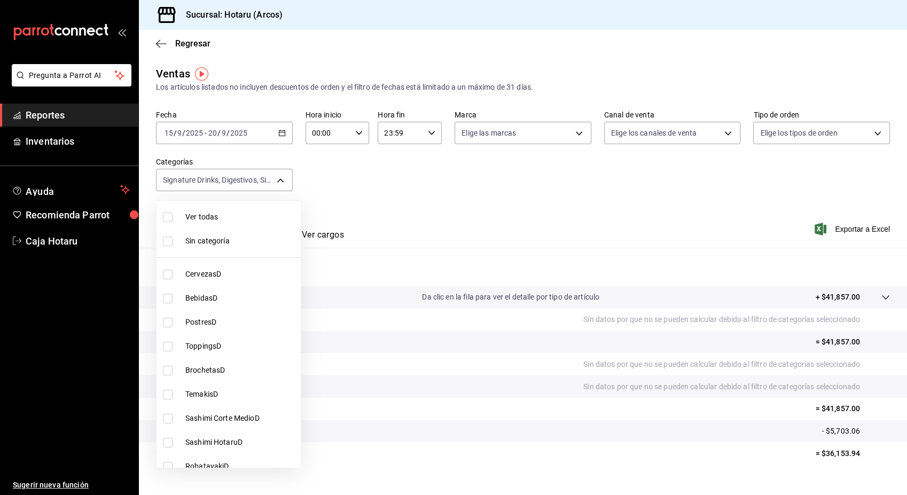
checkbox input "true"
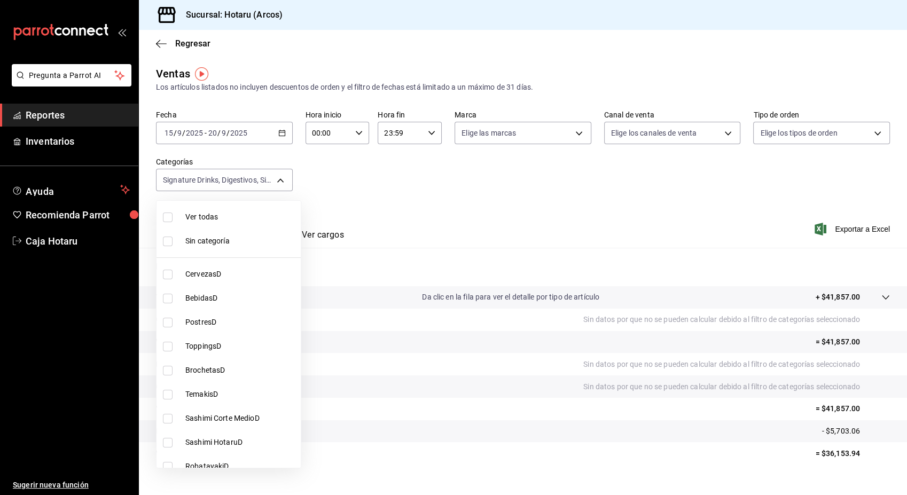
checkbox input "true"
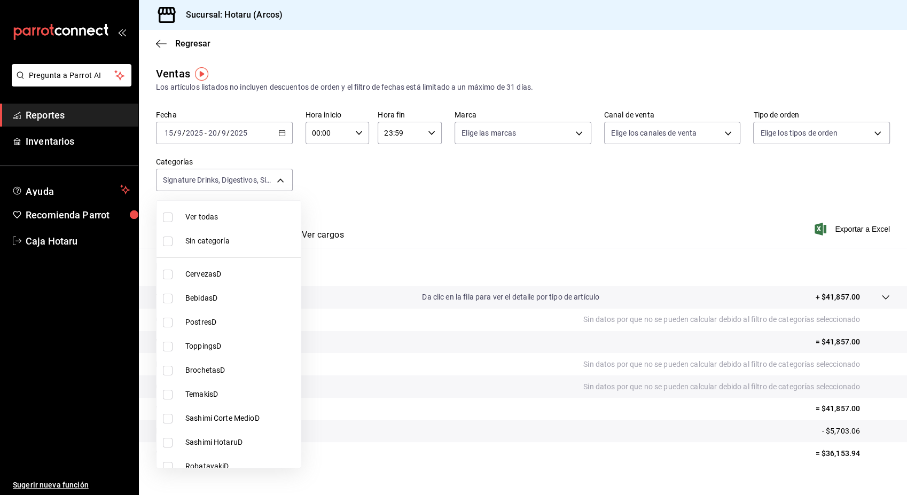
checkbox input "true"
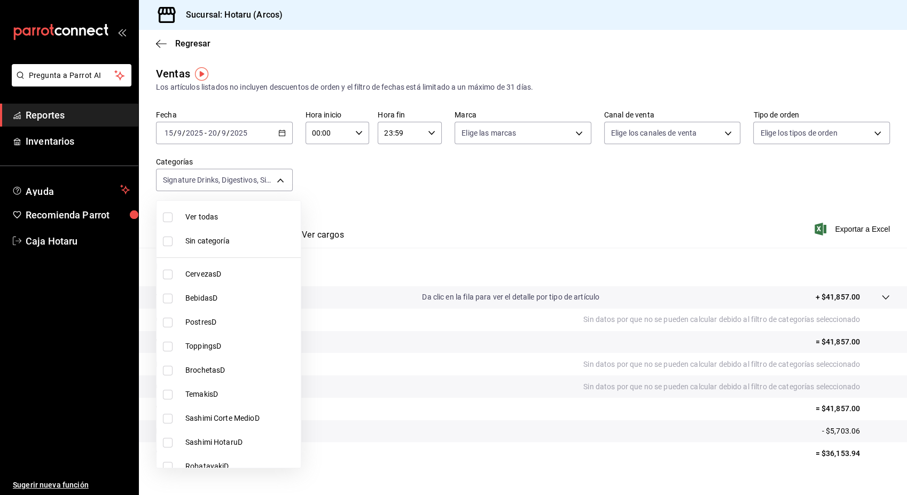
checkbox input "true"
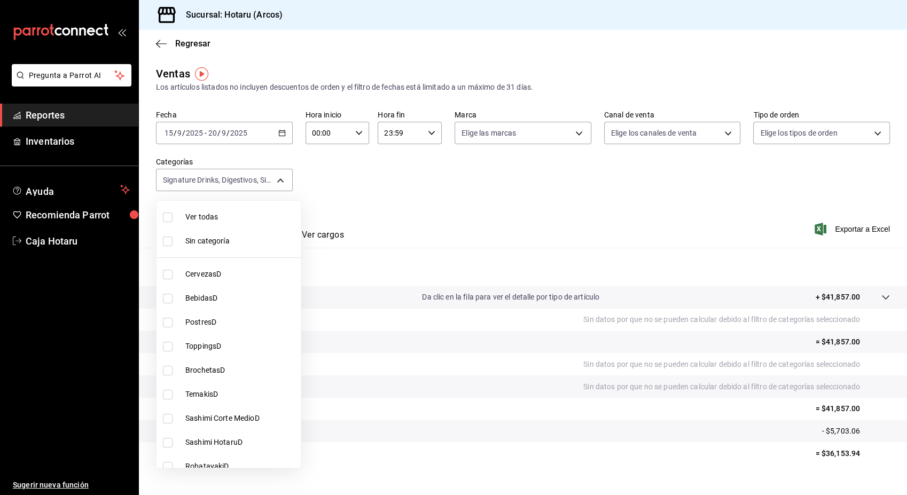
checkbox input "true"
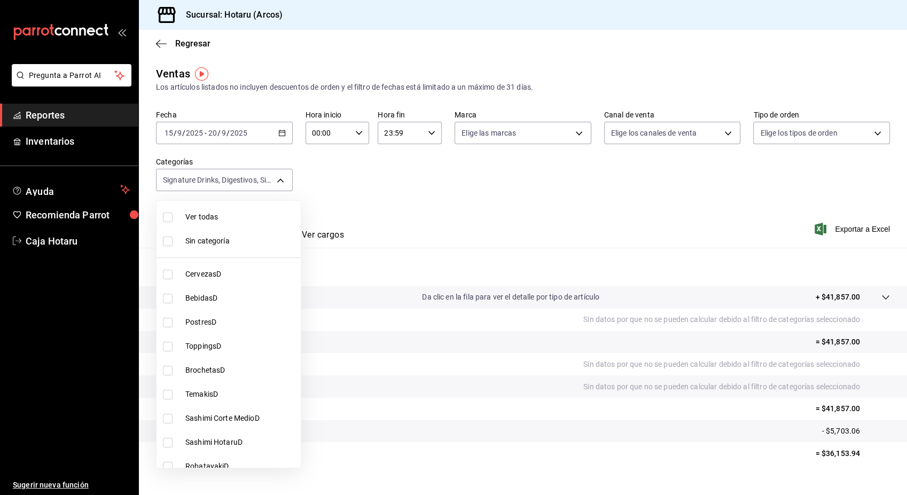
checkbox input "true"
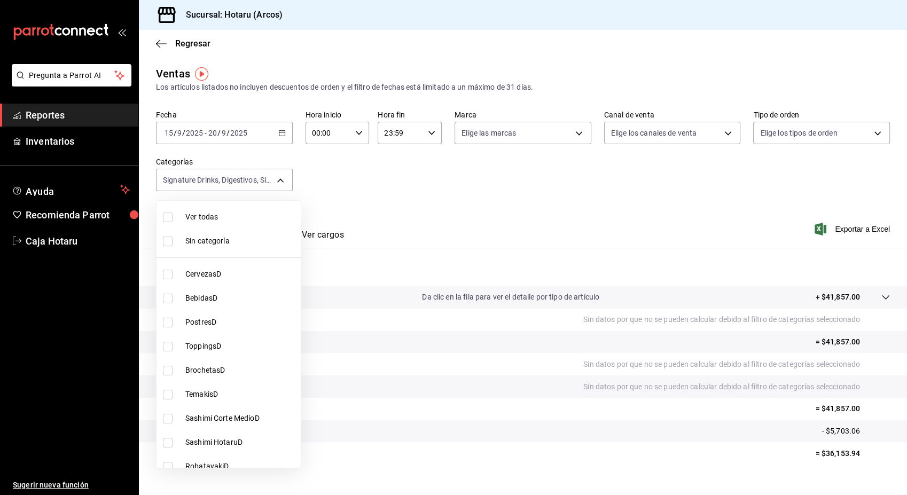
checkbox input "true"
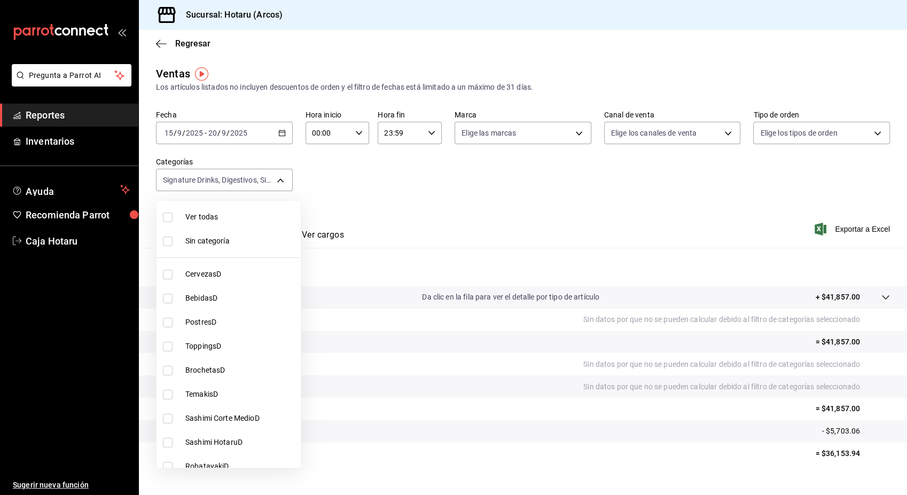
checkbox input "true"
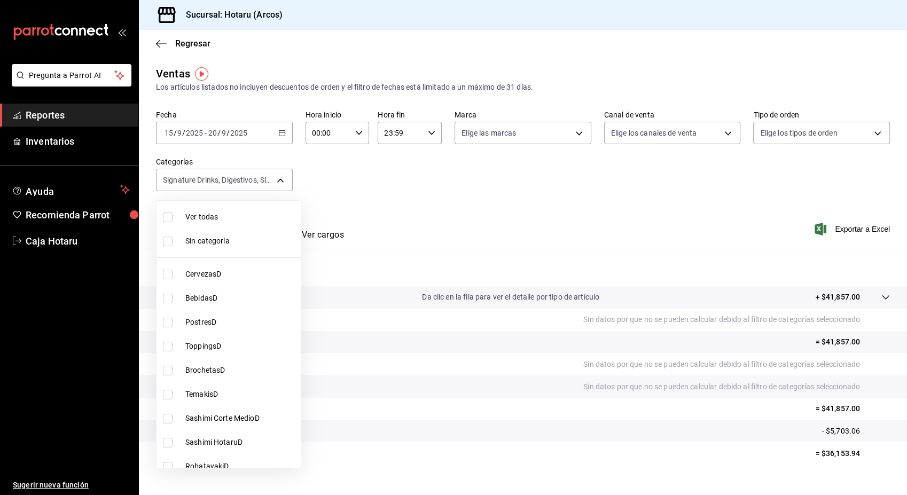
checkbox input "true"
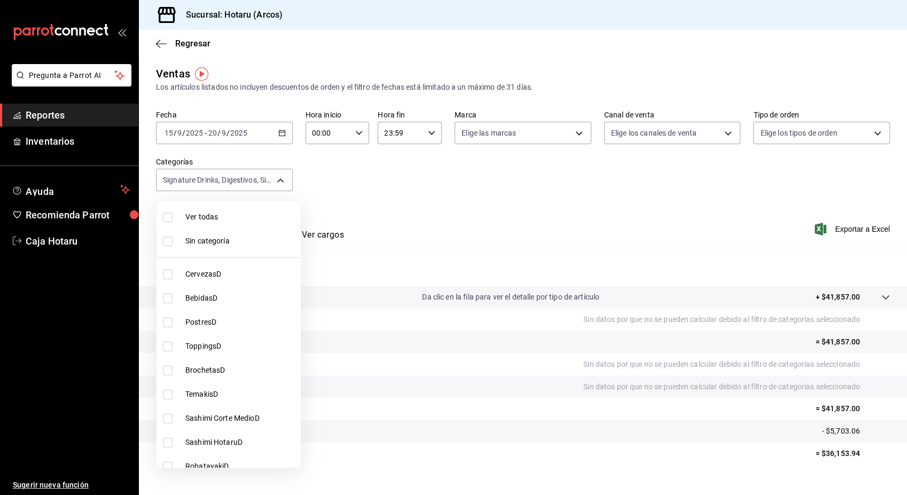
checkbox input "true"
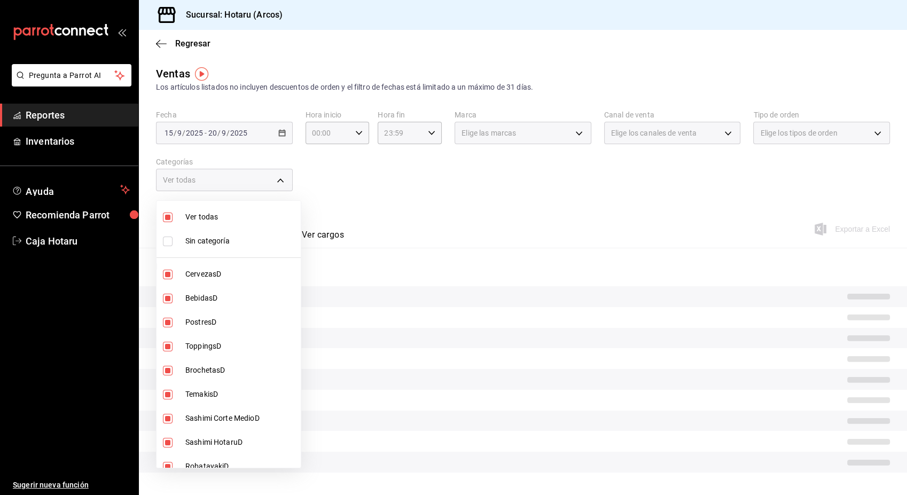
click at [167, 213] on input "checkbox" at bounding box center [168, 218] width 10 height 10
checkbox input "false"
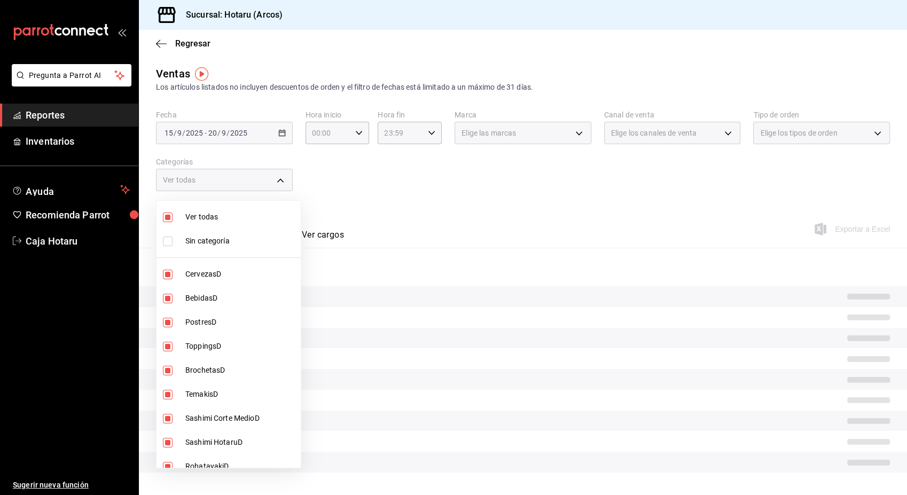
checkbox input "false"
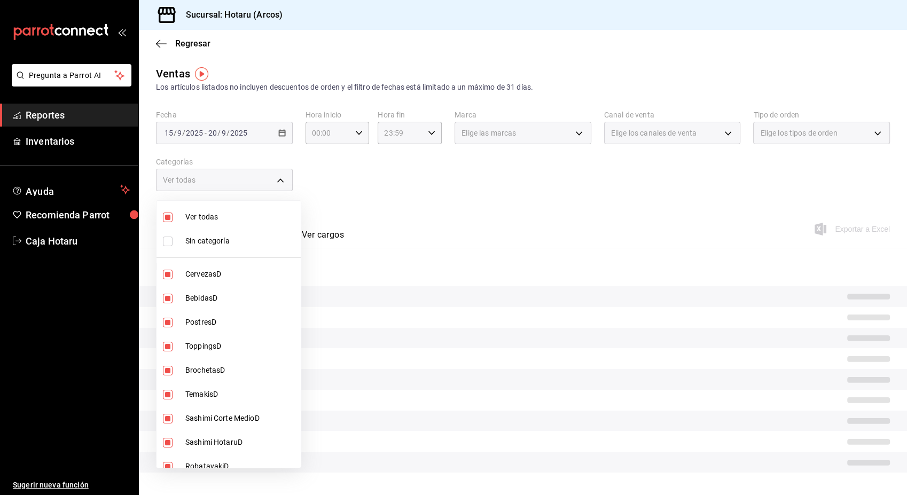
checkbox input "false"
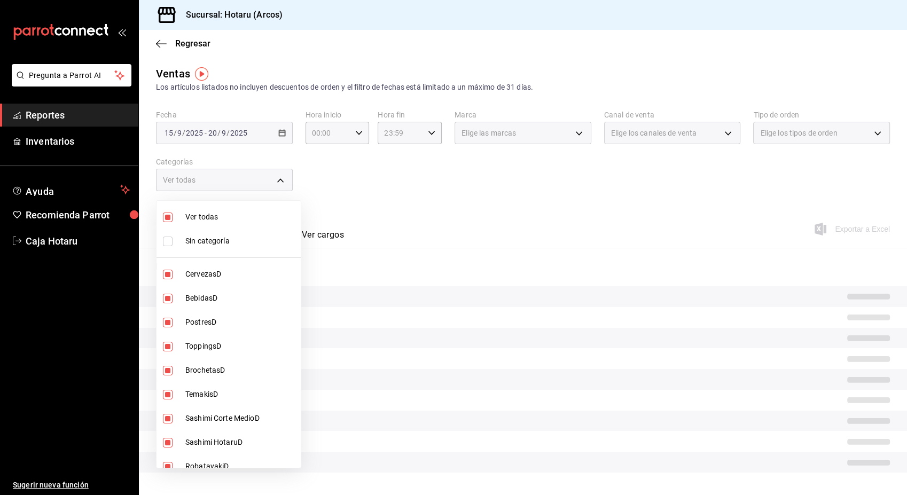
checkbox input "false"
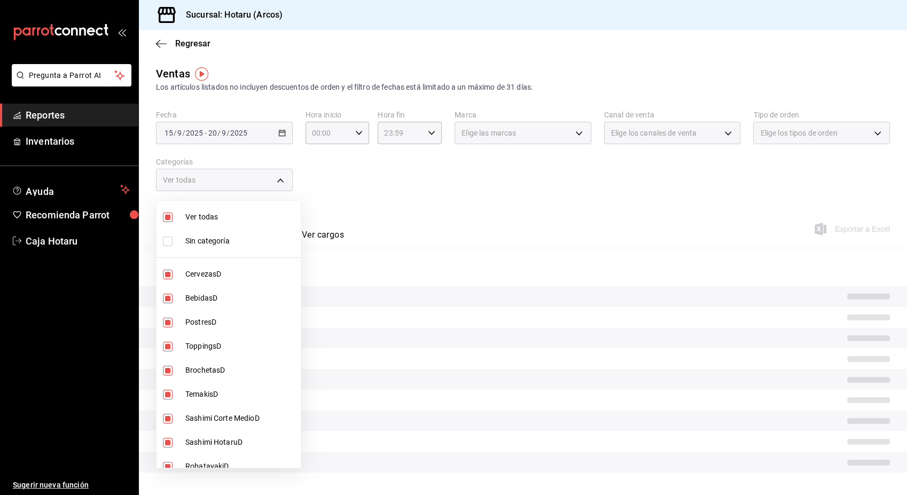
checkbox input "false"
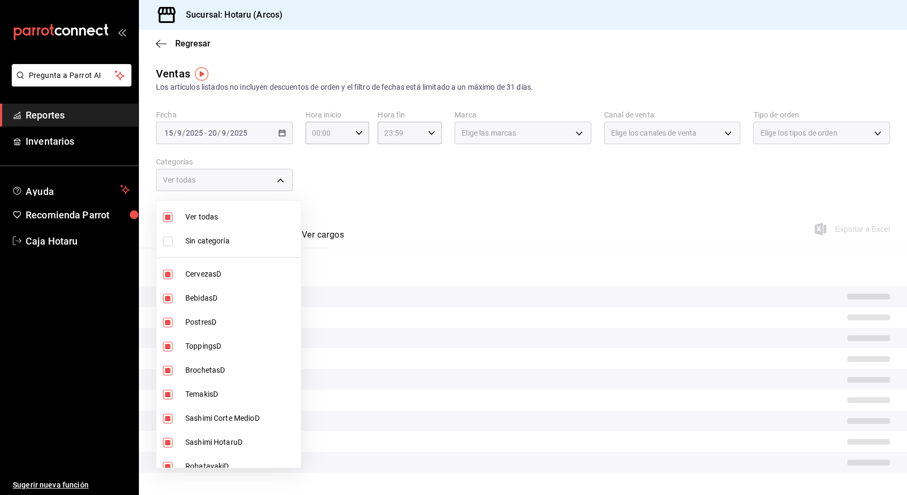
checkbox input "false"
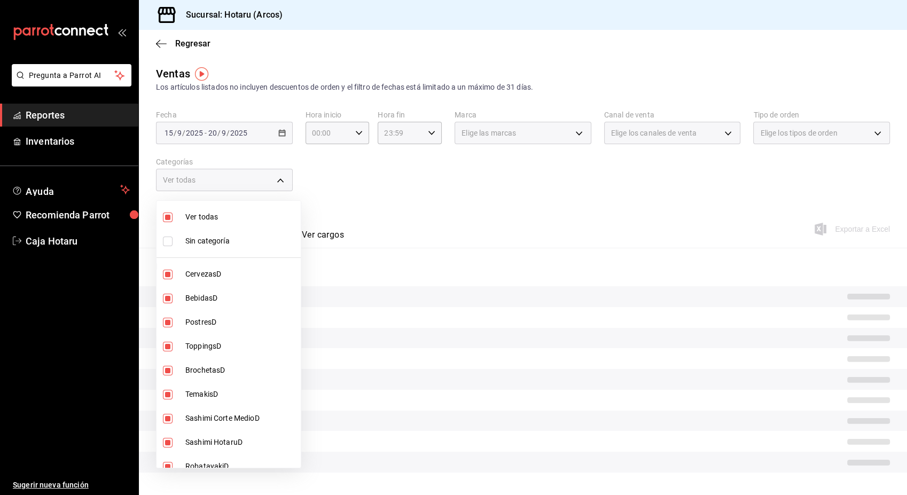
checkbox input "false"
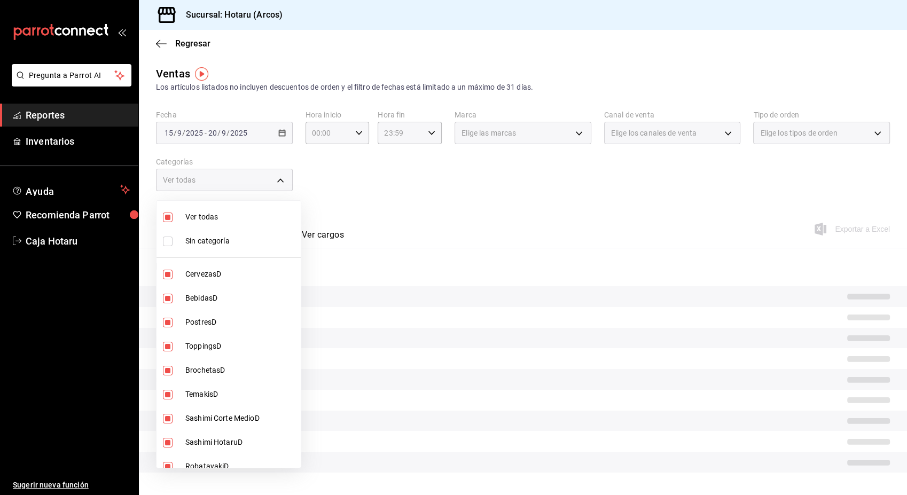
checkbox input "false"
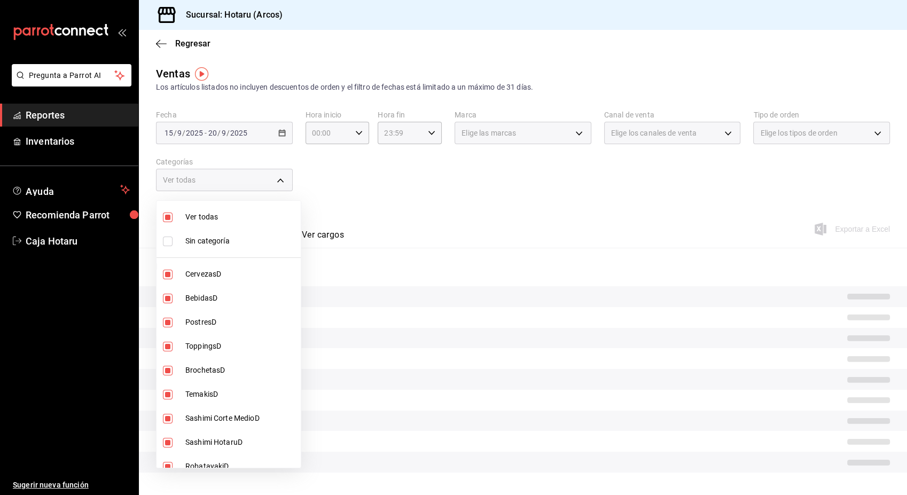
checkbox input "false"
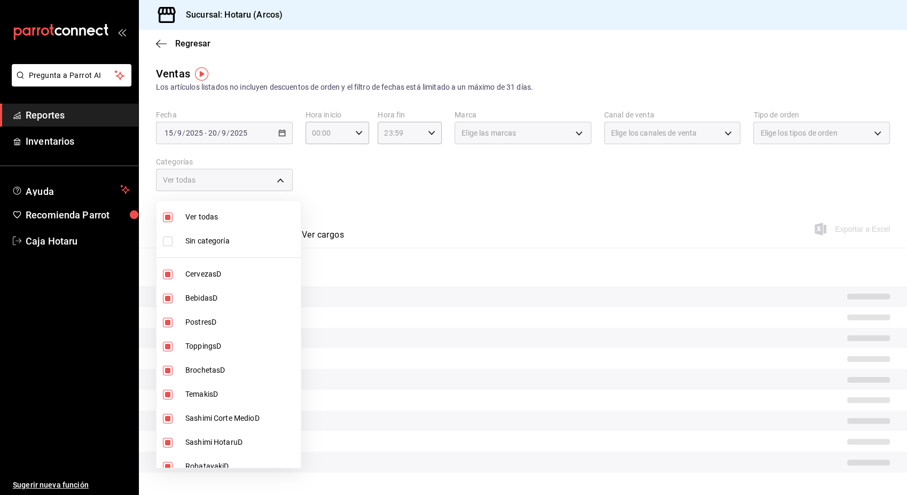
checkbox input "false"
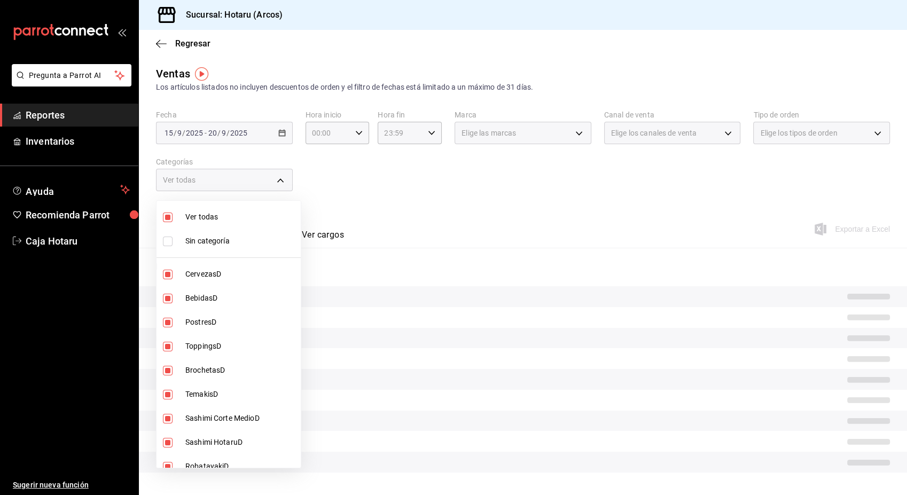
checkbox input "false"
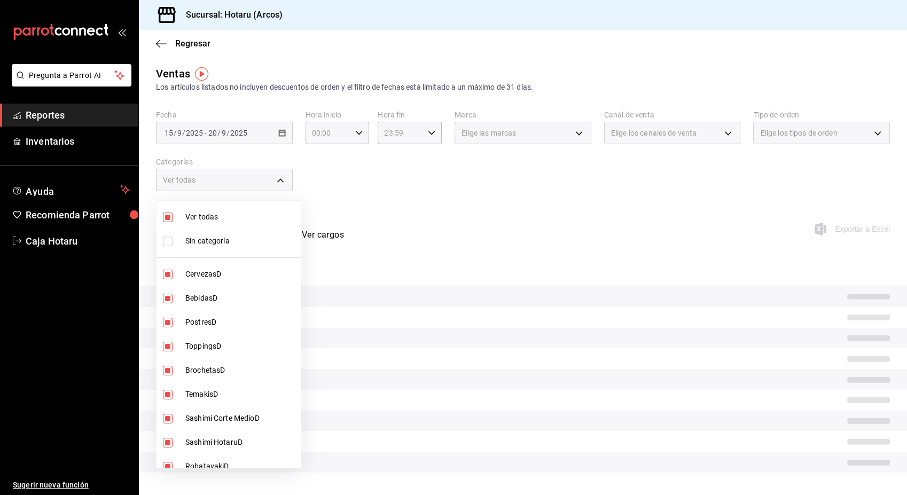
checkbox input "false"
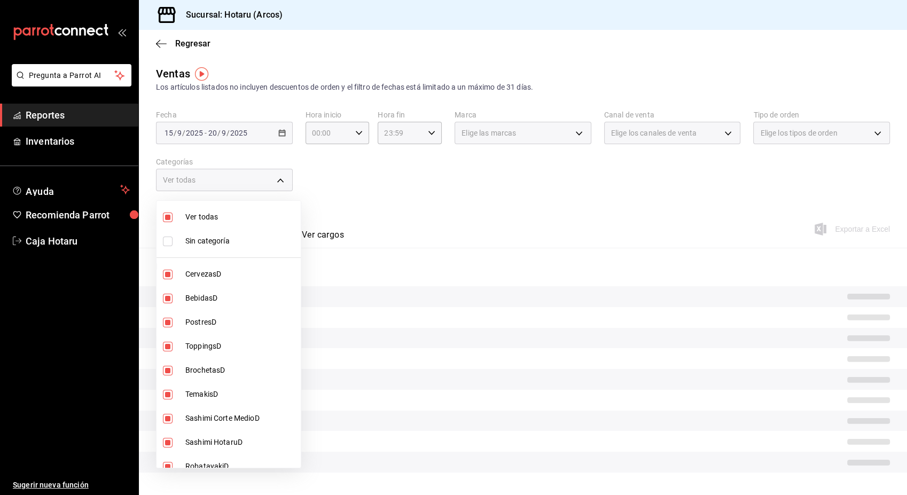
checkbox input "false"
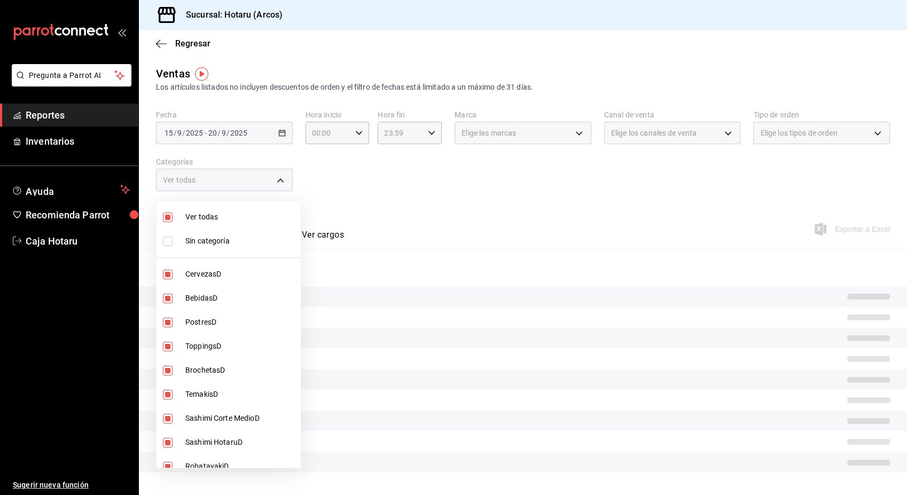
checkbox input "false"
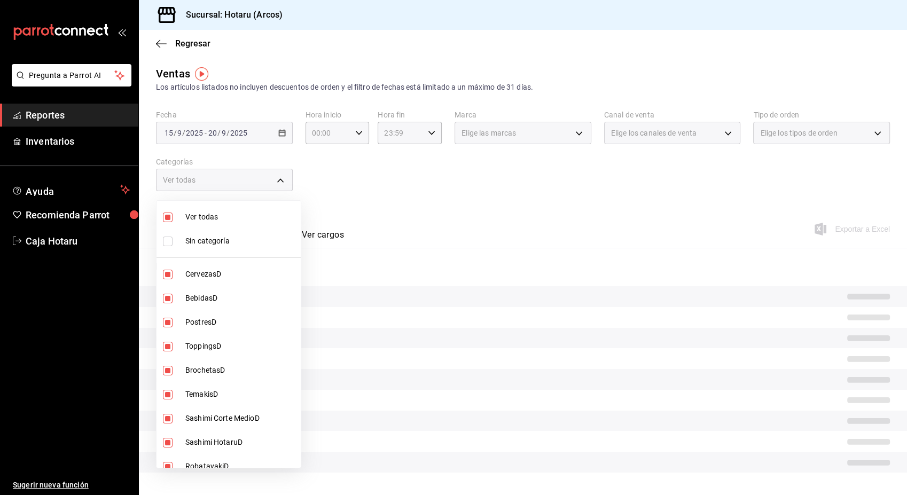
checkbox input "false"
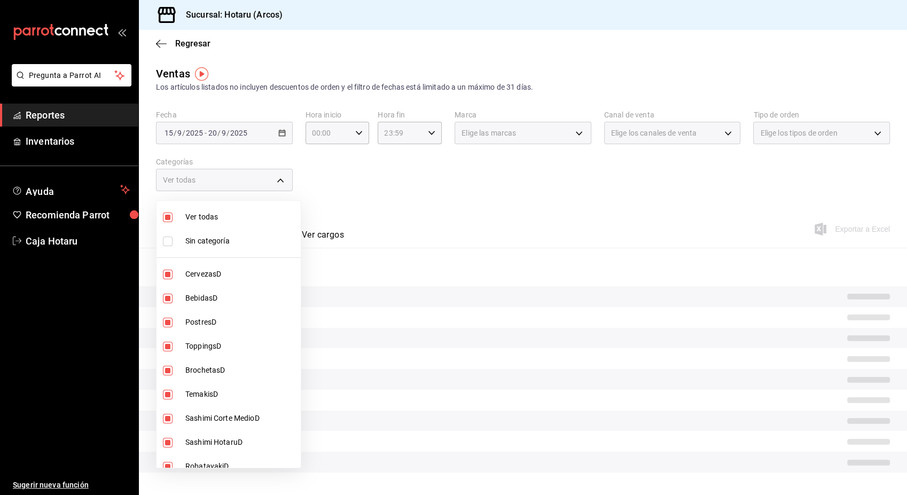
checkbox input "false"
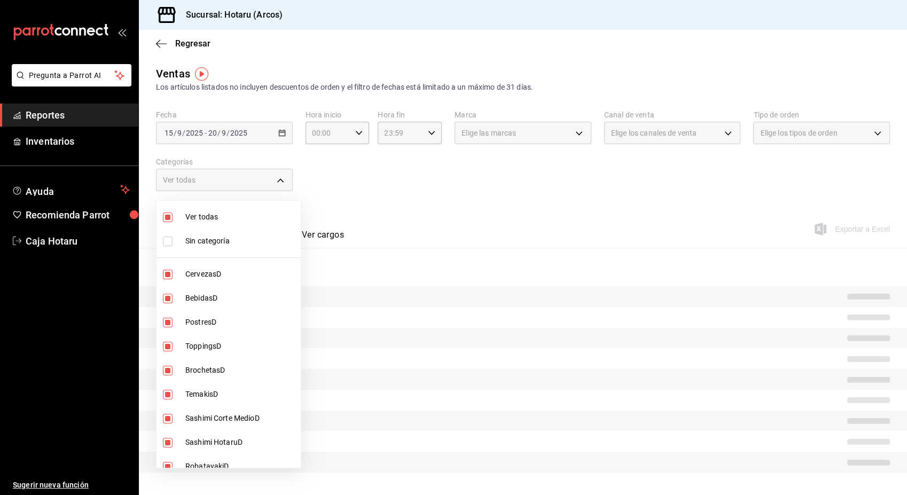
checkbox input "false"
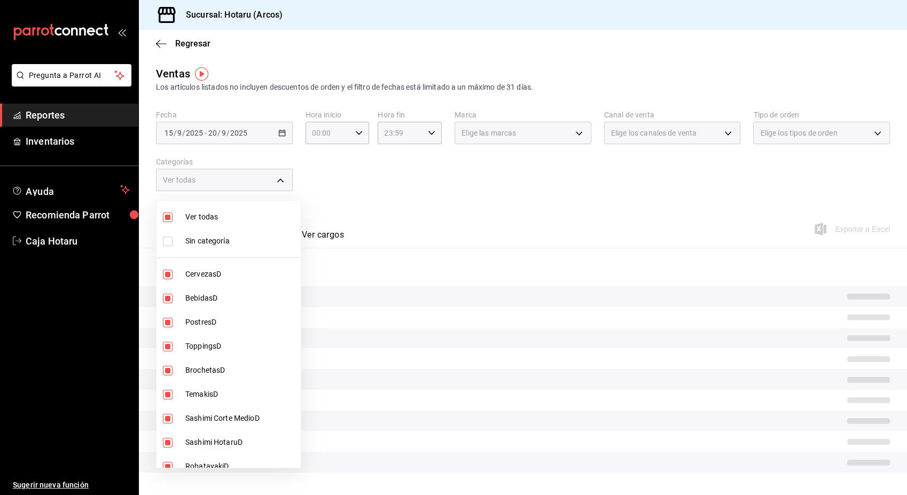
checkbox input "false"
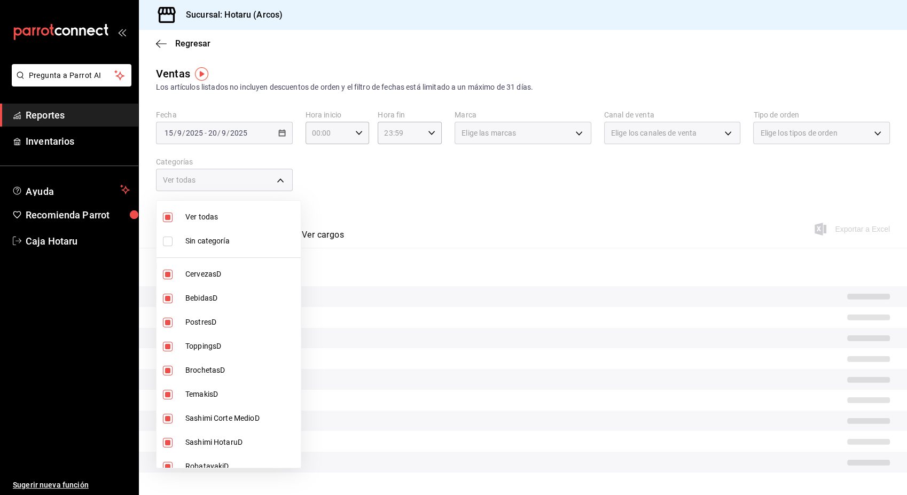
checkbox input "false"
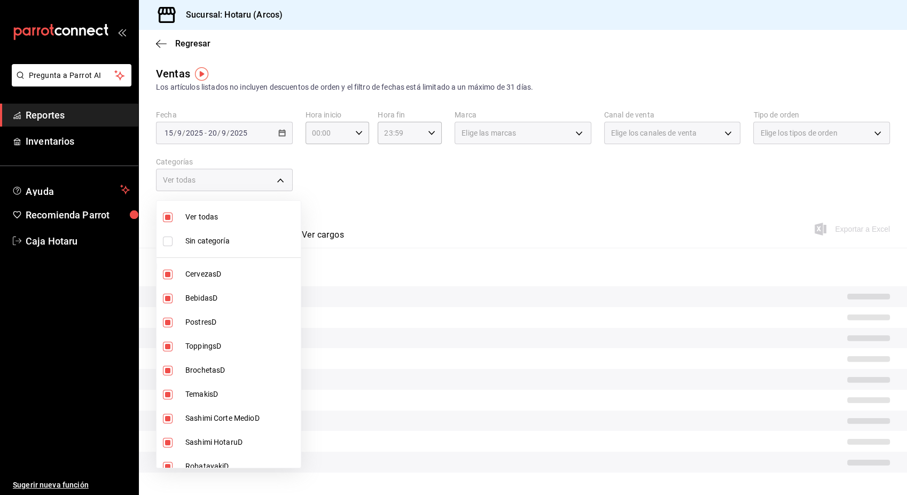
checkbox input "false"
click at [782, 192] on div at bounding box center [453, 247] width 907 height 495
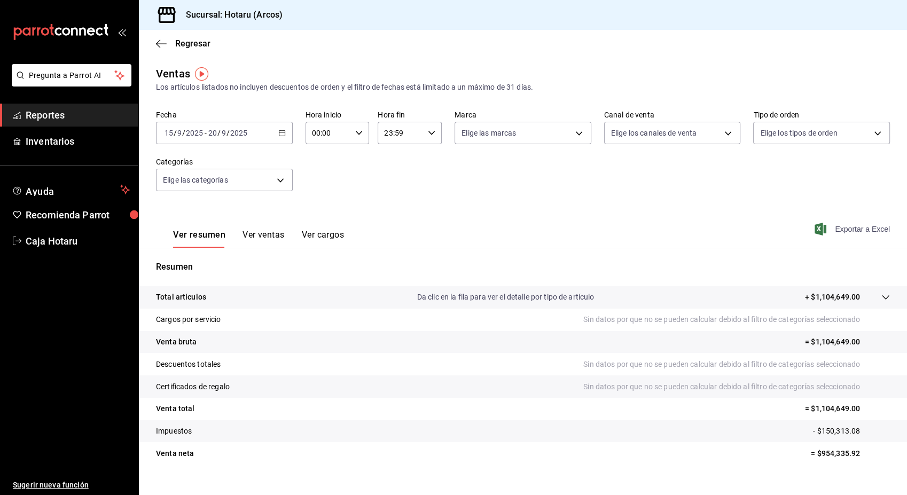
click at [851, 228] on span "Exportar a Excel" at bounding box center [853, 229] width 73 height 13
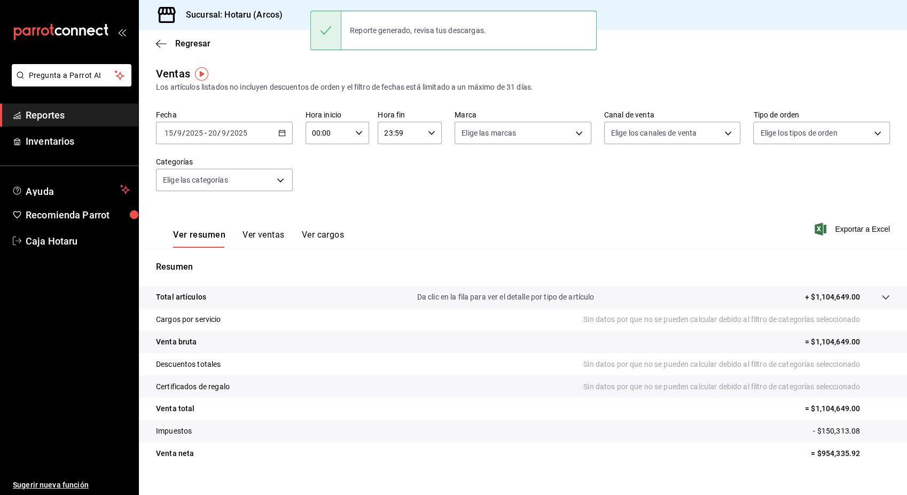
click at [475, 238] on div "Ver resumen Ver ventas Ver cargos Exportar a Excel" at bounding box center [523, 226] width 768 height 44
